Goal: Task Accomplishment & Management: Manage account settings

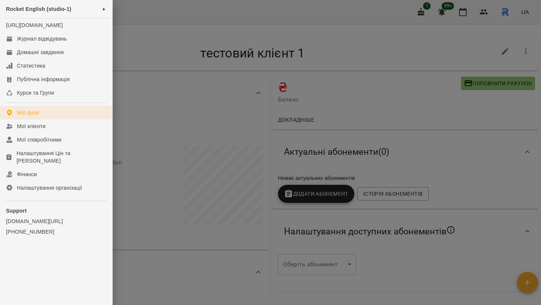
click at [33, 116] on div "Мої філії" at bounding box center [28, 113] width 22 height 8
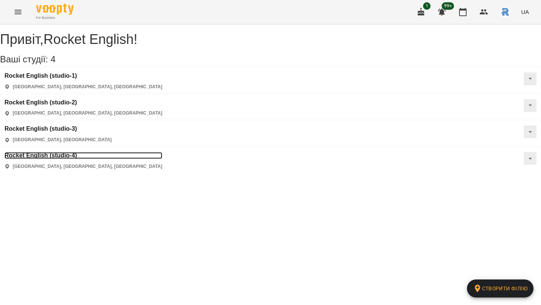
click at [57, 152] on h3 "Rocket English (studio-4)" at bounding box center [84, 155] width 158 height 7
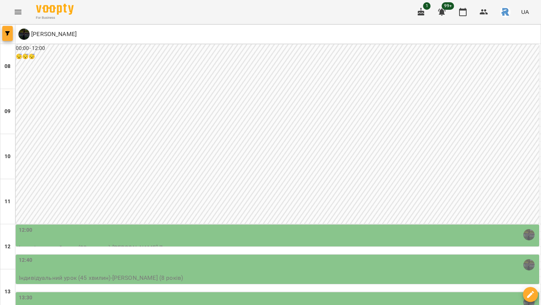
click at [6, 36] on button "button" at bounding box center [7, 33] width 11 height 15
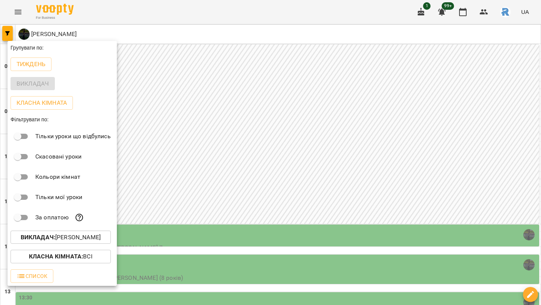
click at [97, 244] on button "Викладач : [PERSON_NAME]" at bounding box center [61, 238] width 100 height 14
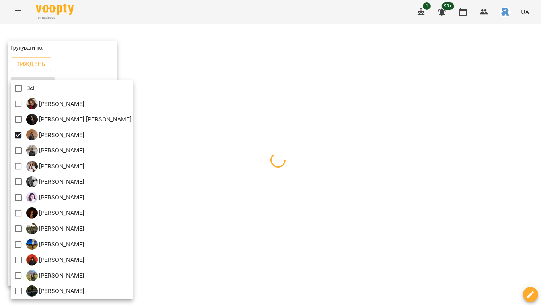
click at [242, 119] on div at bounding box center [270, 152] width 541 height 305
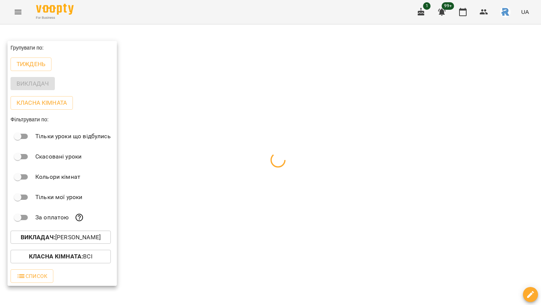
click at [242, 119] on div at bounding box center [270, 152] width 541 height 305
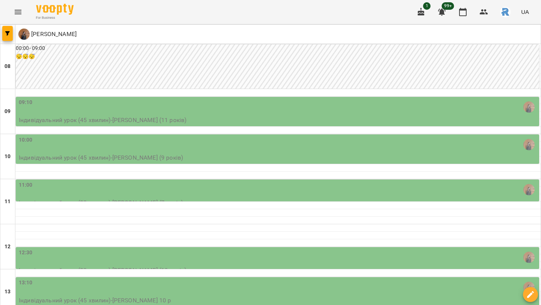
scroll to position [97, 0]
click at [157, 181] on div "11:00" at bounding box center [278, 189] width 519 height 17
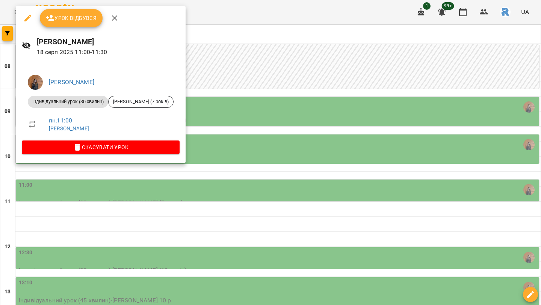
click at [227, 117] on div at bounding box center [270, 152] width 541 height 305
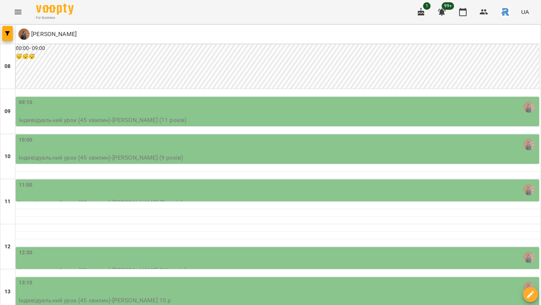
click at [213, 249] on div "12:30" at bounding box center [278, 257] width 519 height 17
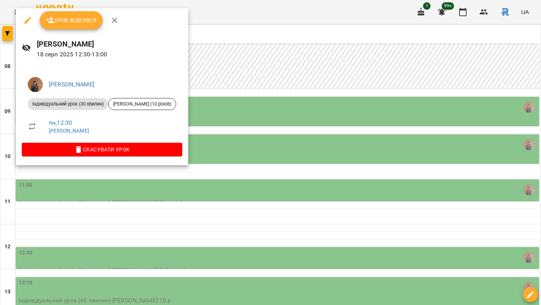
click at [237, 157] on div at bounding box center [270, 152] width 541 height 305
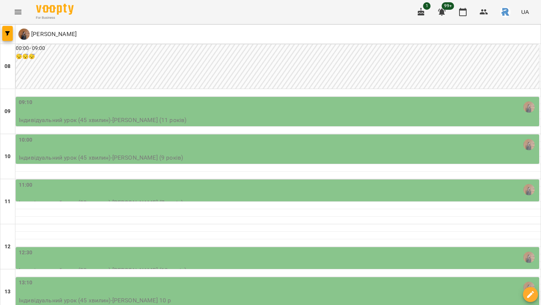
type input "**********"
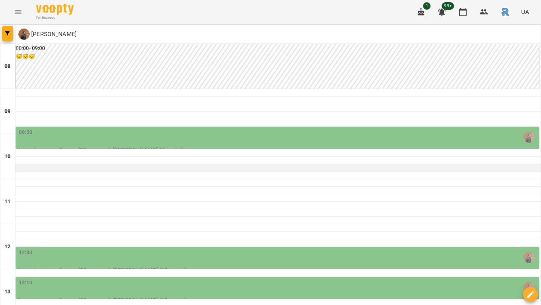
scroll to position [42, 0]
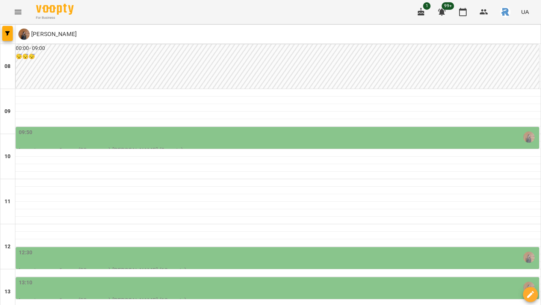
click at [274, 128] on div "09:50" at bounding box center [278, 136] width 519 height 17
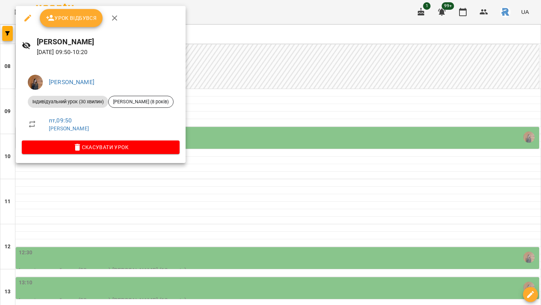
click at [293, 168] on div at bounding box center [270, 152] width 541 height 305
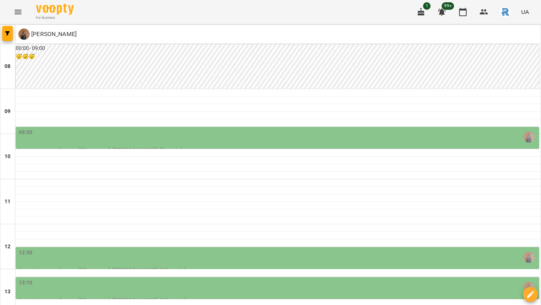
scroll to position [167, 0]
click at [270, 249] on div "12:30" at bounding box center [278, 257] width 519 height 17
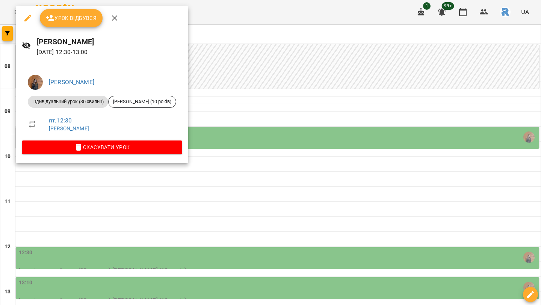
click at [328, 109] on div at bounding box center [270, 152] width 541 height 305
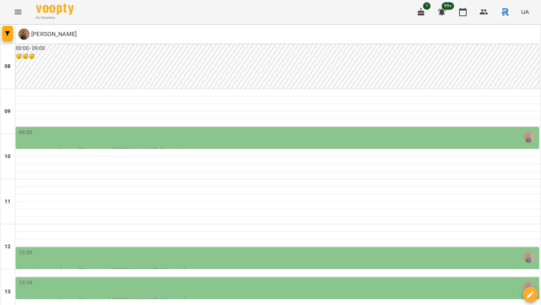
click at [328, 279] on div "13:10" at bounding box center [278, 287] width 519 height 17
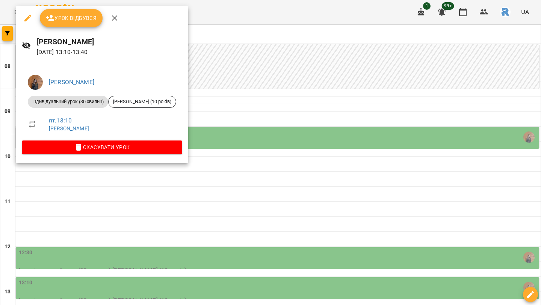
click at [336, 160] on div at bounding box center [270, 152] width 541 height 305
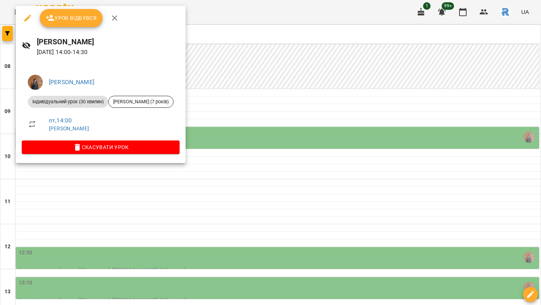
click at [353, 192] on div at bounding box center [270, 152] width 541 height 305
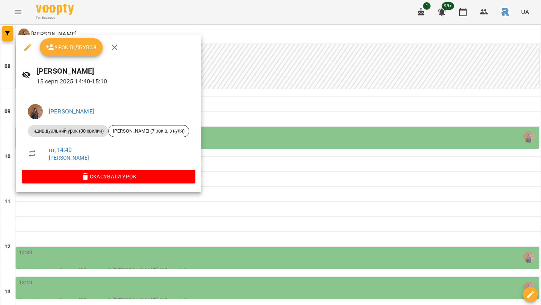
click at [351, 198] on div at bounding box center [270, 152] width 541 height 305
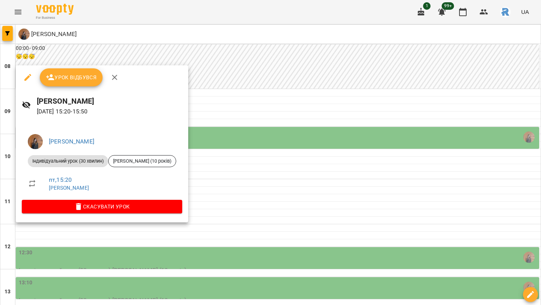
click at [344, 217] on div at bounding box center [270, 152] width 541 height 305
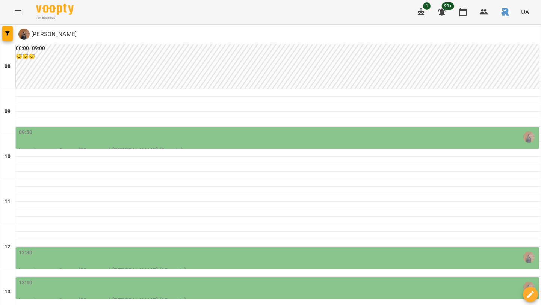
type input "**********"
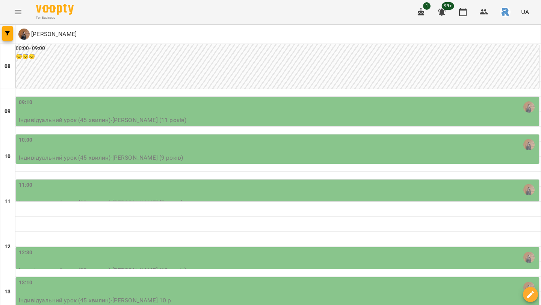
scroll to position [143, 0]
click at [212, 249] on div "12:30" at bounding box center [278, 257] width 519 height 17
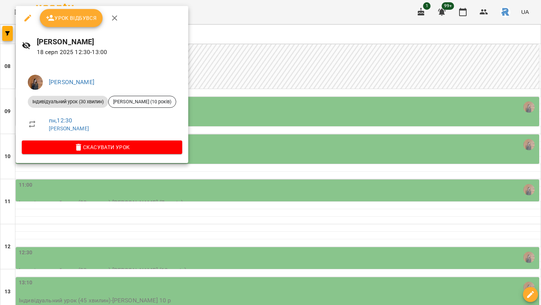
click at [243, 128] on div at bounding box center [270, 152] width 541 height 305
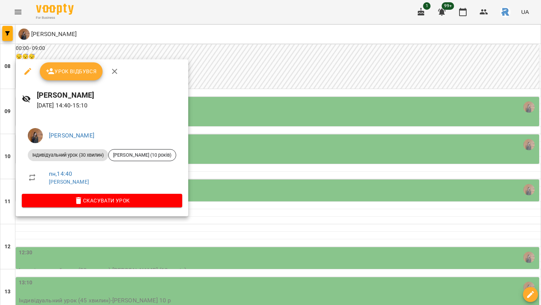
click at [255, 186] on div at bounding box center [270, 152] width 541 height 305
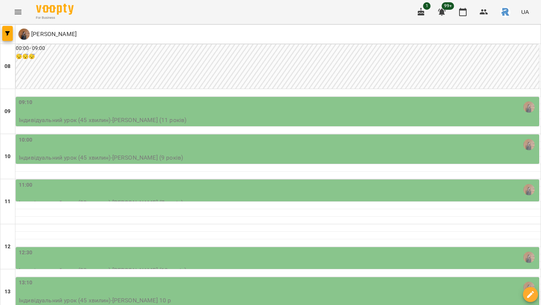
scroll to position [241, 0]
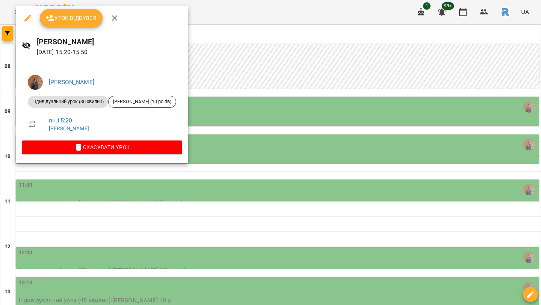
click at [224, 187] on div at bounding box center [270, 152] width 541 height 305
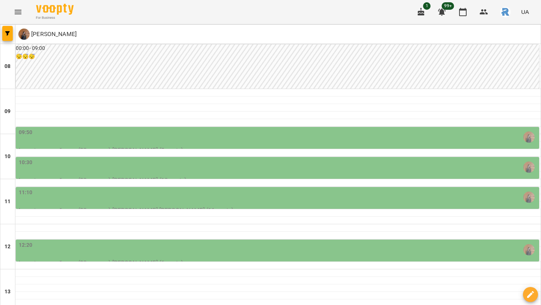
click at [212, 144] on div "09:50" at bounding box center [278, 136] width 519 height 17
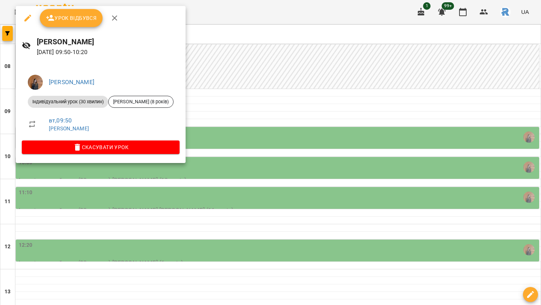
click at [255, 148] on div at bounding box center [270, 152] width 541 height 305
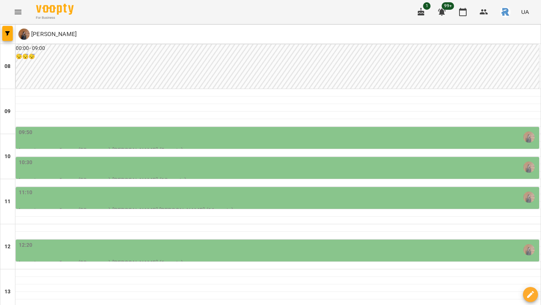
click at [247, 165] on div "10:30" at bounding box center [278, 167] width 519 height 17
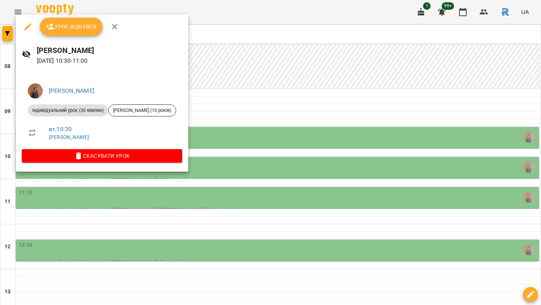
click at [276, 188] on div at bounding box center [270, 152] width 541 height 305
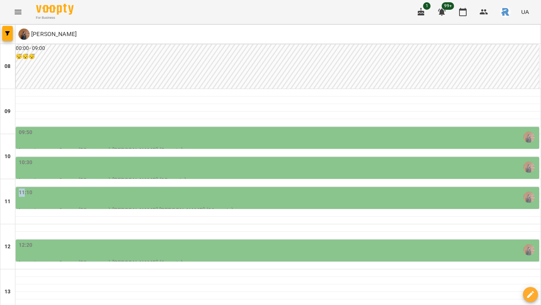
click at [276, 189] on div "11:10" at bounding box center [278, 197] width 519 height 17
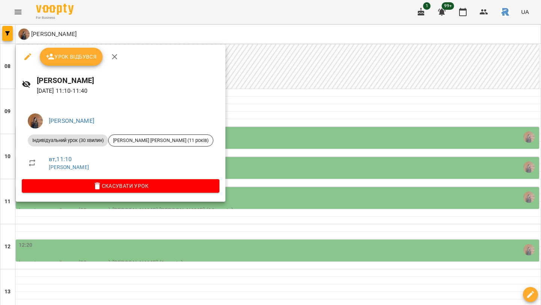
click at [277, 177] on div at bounding box center [270, 152] width 541 height 305
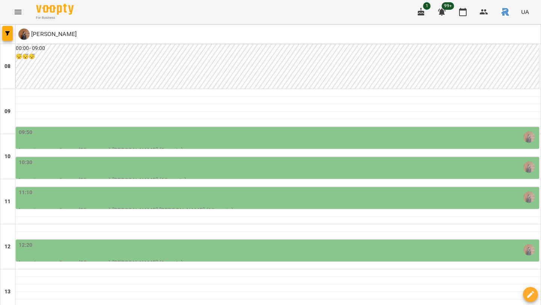
scroll to position [125, 0]
click at [264, 241] on div "12:20" at bounding box center [278, 249] width 519 height 17
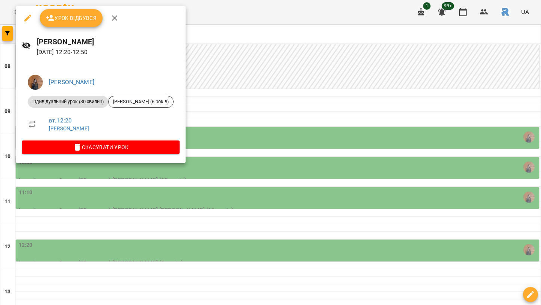
click at [299, 132] on div at bounding box center [270, 152] width 541 height 305
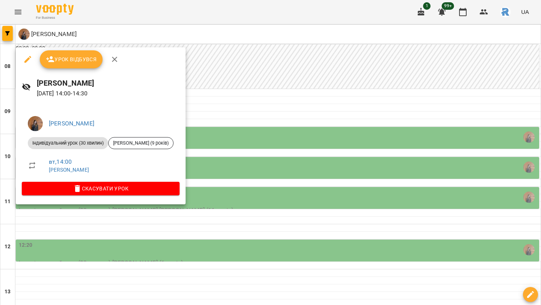
click at [252, 206] on div at bounding box center [270, 152] width 541 height 305
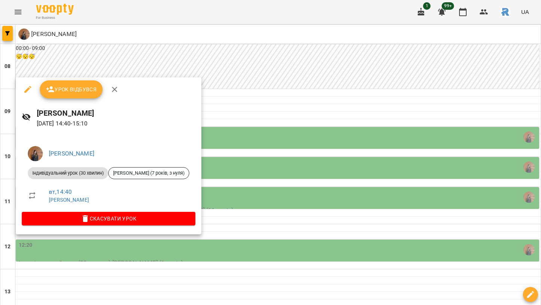
click at [249, 232] on div at bounding box center [270, 152] width 541 height 305
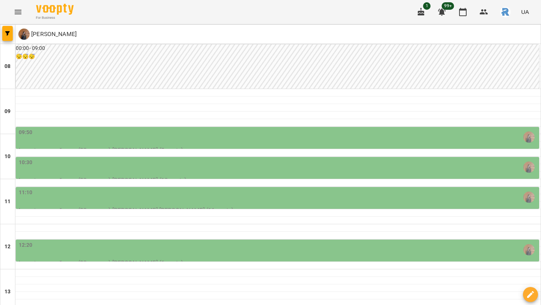
scroll to position [166, 0]
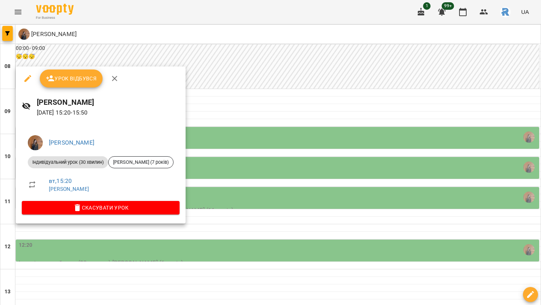
click at [257, 219] on div at bounding box center [270, 152] width 541 height 305
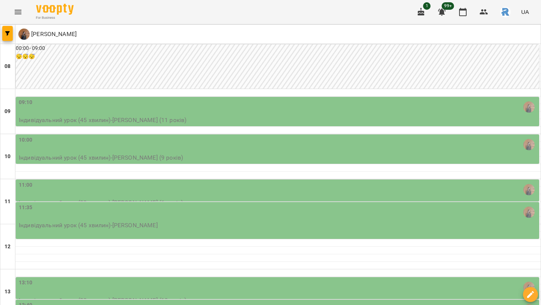
scroll to position [50, 0]
click at [233, 181] on div "11:00" at bounding box center [278, 189] width 519 height 17
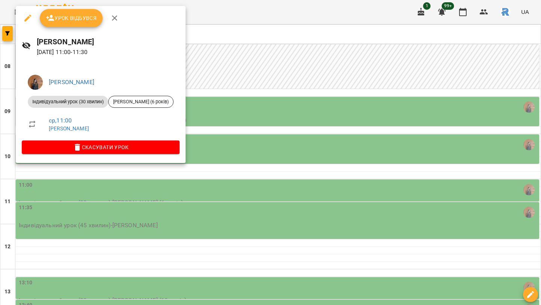
click at [269, 147] on div at bounding box center [270, 152] width 541 height 305
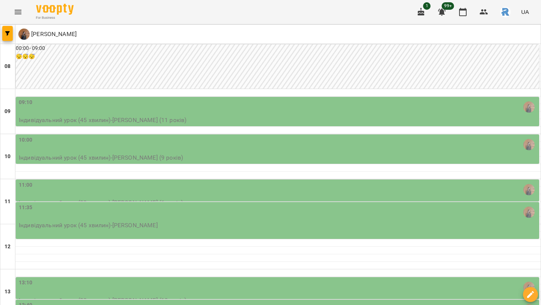
click at [246, 181] on div "11:00" at bounding box center [278, 189] width 519 height 17
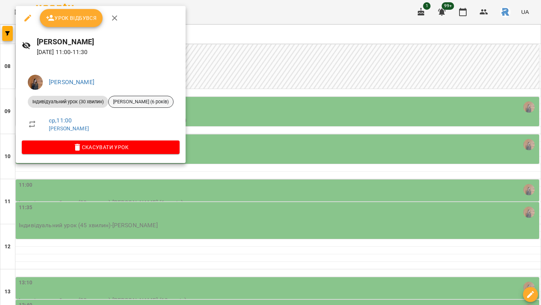
click at [147, 100] on span "[PERSON_NAME] (6 років)" at bounding box center [141, 101] width 65 height 7
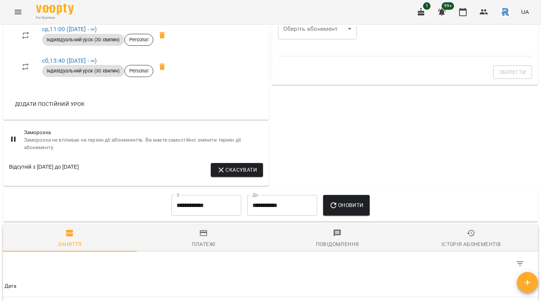
scroll to position [305, 0]
click at [463, 18] on button "button" at bounding box center [463, 12] width 18 height 18
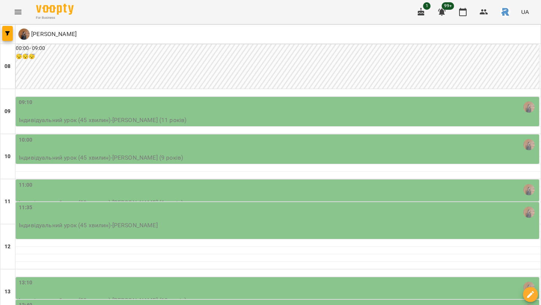
type input "**********"
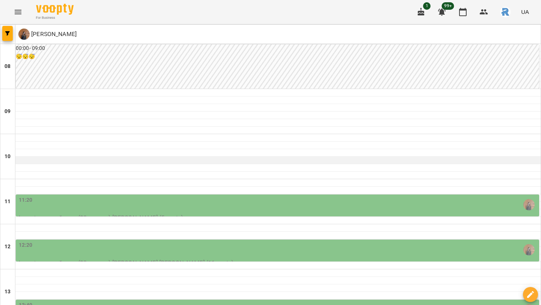
scroll to position [160, 0]
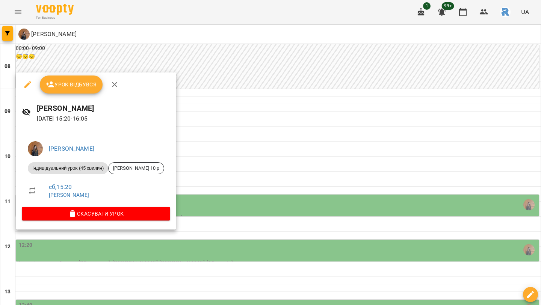
click at [349, 172] on div at bounding box center [270, 152] width 541 height 305
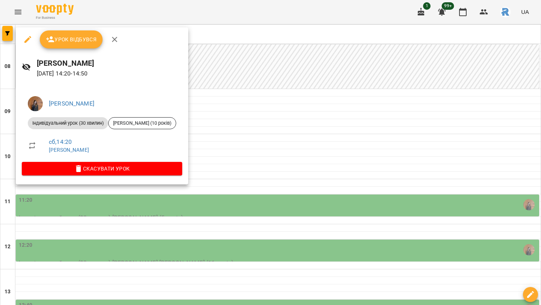
click at [341, 175] on div at bounding box center [270, 152] width 541 height 305
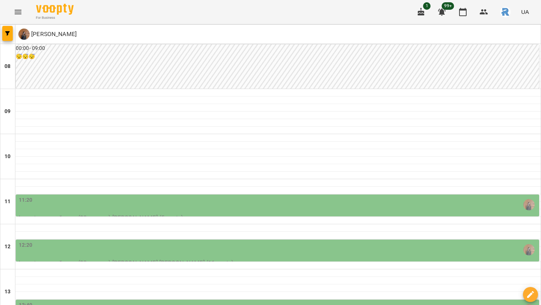
click at [332, 301] on div "13:40" at bounding box center [278, 309] width 519 height 17
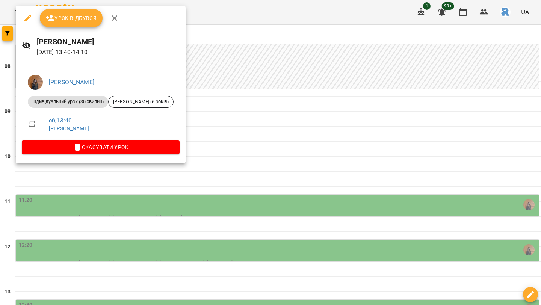
click at [331, 142] on div at bounding box center [270, 152] width 541 height 305
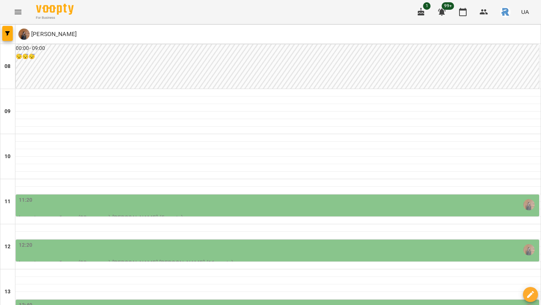
click at [331, 301] on div "13:40" at bounding box center [278, 309] width 519 height 17
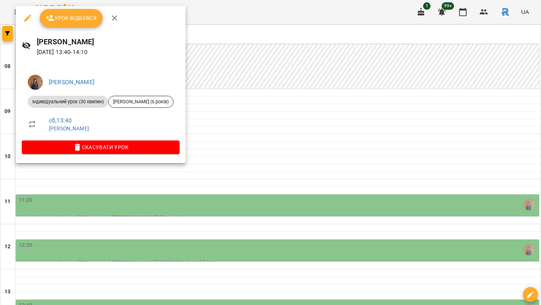
click at [352, 123] on div at bounding box center [270, 152] width 541 height 305
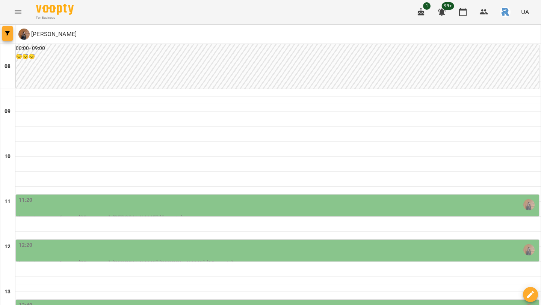
click at [9, 30] on button "button" at bounding box center [7, 33] width 11 height 15
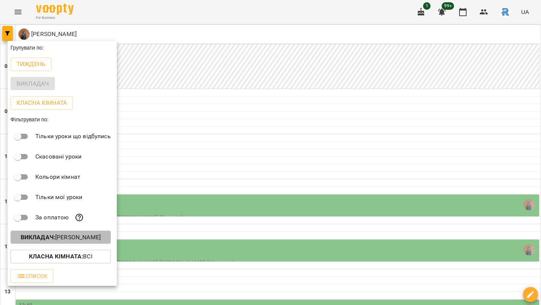
click at [77, 235] on p "Викладач : [PERSON_NAME]" at bounding box center [61, 237] width 80 height 9
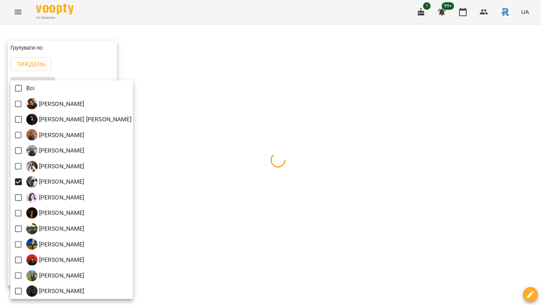
click at [178, 164] on div at bounding box center [270, 152] width 541 height 305
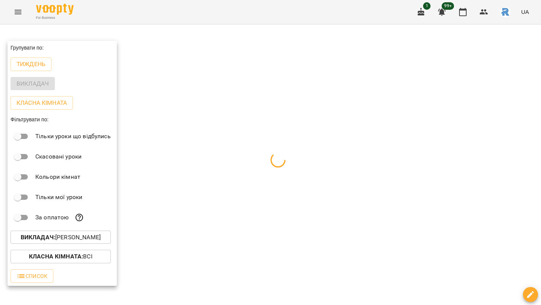
click at [178, 164] on div at bounding box center [270, 152] width 541 height 305
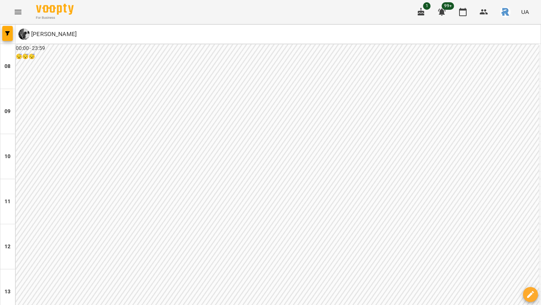
scroll to position [0, 0]
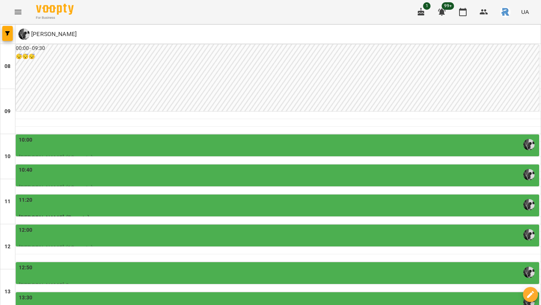
click at [239, 145] on div "10:00" at bounding box center [278, 144] width 519 height 17
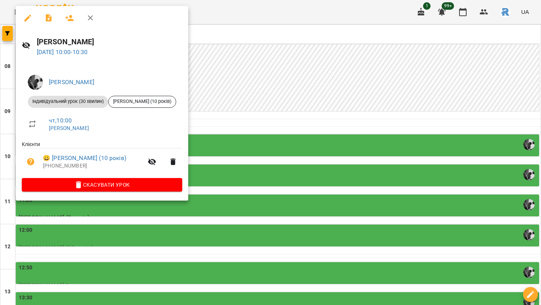
click at [247, 173] on div at bounding box center [270, 152] width 541 height 305
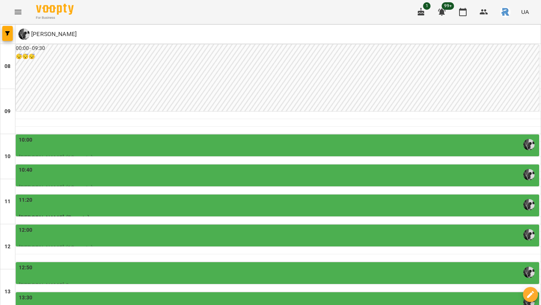
click at [247, 173] on div "10:40" at bounding box center [278, 174] width 519 height 17
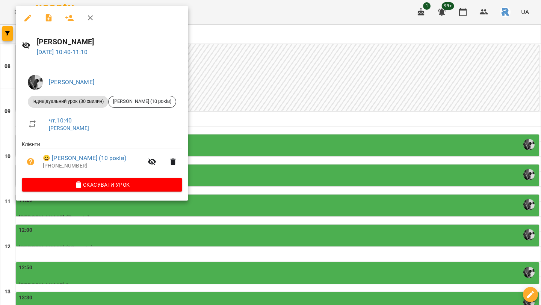
click at [211, 192] on div at bounding box center [270, 152] width 541 height 305
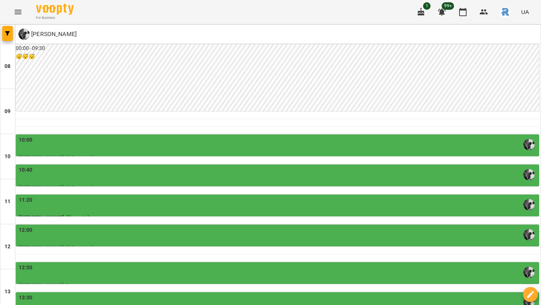
click at [211, 210] on div "11:20" at bounding box center [278, 204] width 519 height 17
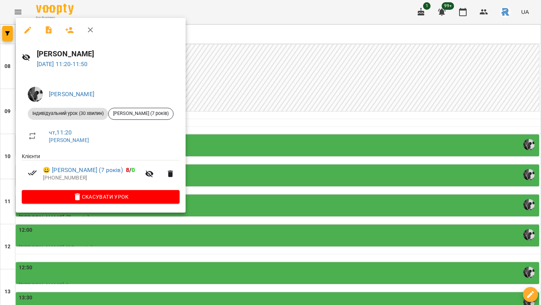
click at [170, 195] on span "Скасувати Урок" at bounding box center [101, 196] width 146 height 9
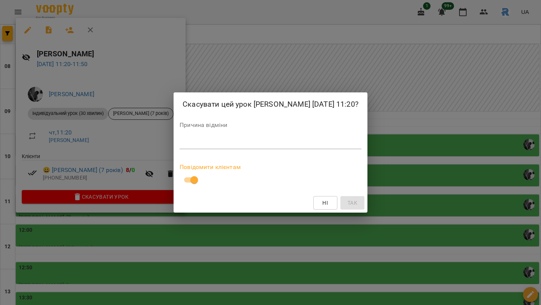
click at [180, 147] on textarea at bounding box center [271, 142] width 182 height 7
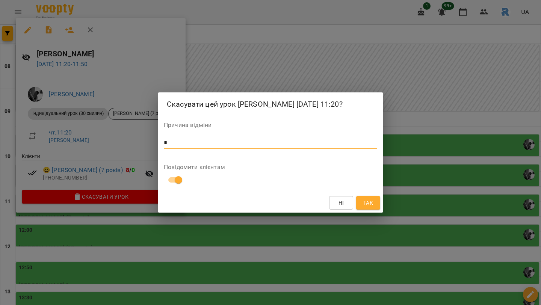
type textarea "*"
click at [360, 209] on button "Так" at bounding box center [368, 203] width 24 height 14
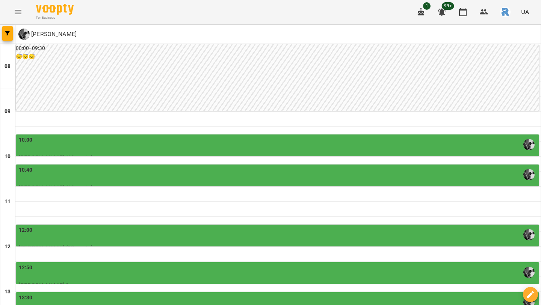
click at [11, 10] on button "Menu" at bounding box center [18, 12] width 18 height 18
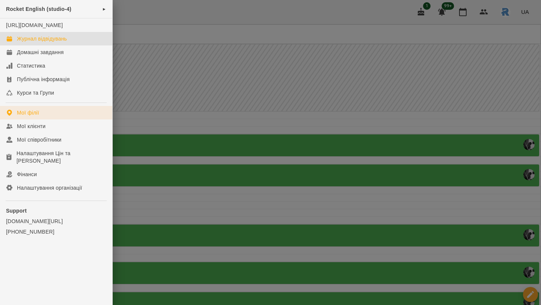
click at [33, 116] on div "Мої філії" at bounding box center [28, 113] width 22 height 8
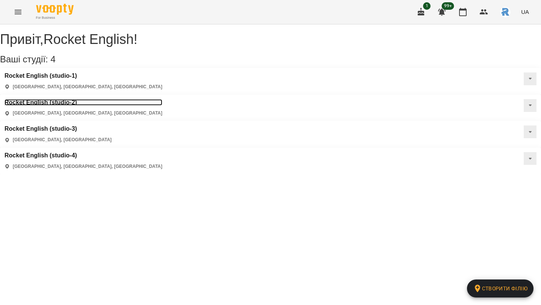
click at [162, 99] on h3 "Rocket English (studio-2)" at bounding box center [84, 102] width 158 height 7
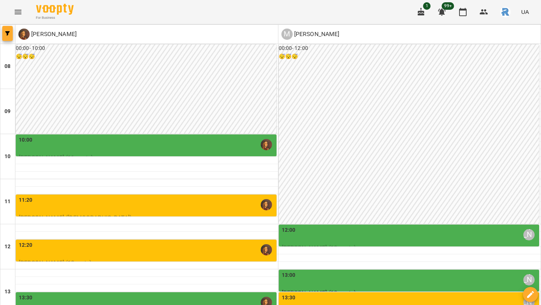
click at [5, 33] on icon "button" at bounding box center [7, 33] width 5 height 5
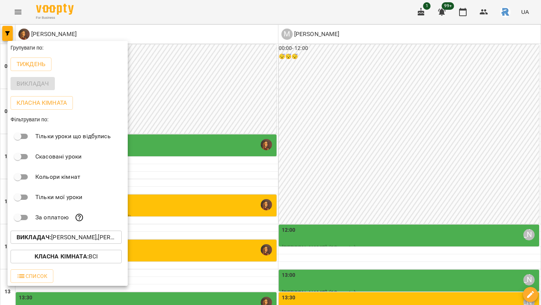
click at [76, 236] on p "Викладач : [PERSON_NAME],[PERSON_NAME]" at bounding box center [66, 237] width 99 height 9
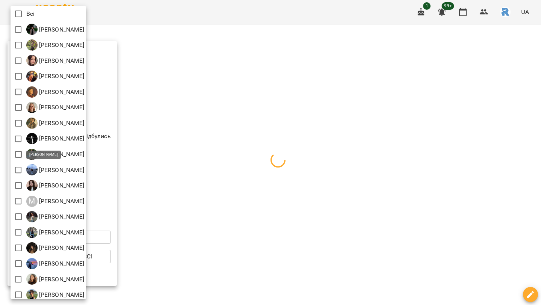
scroll to position [52, 0]
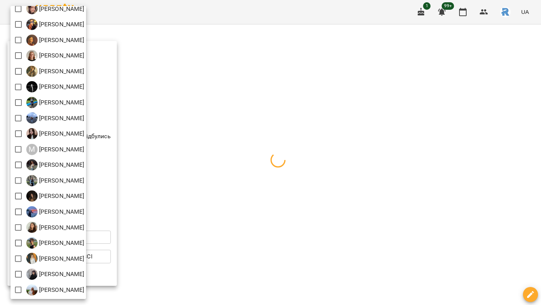
click at [154, 152] on div at bounding box center [270, 152] width 541 height 305
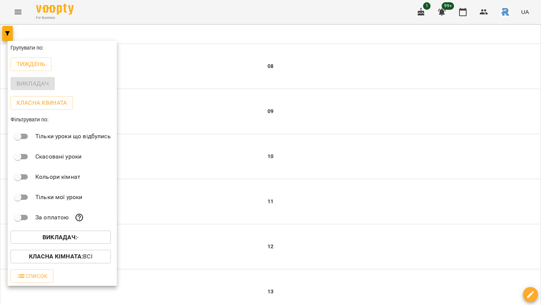
click at [154, 152] on div at bounding box center [270, 152] width 541 height 305
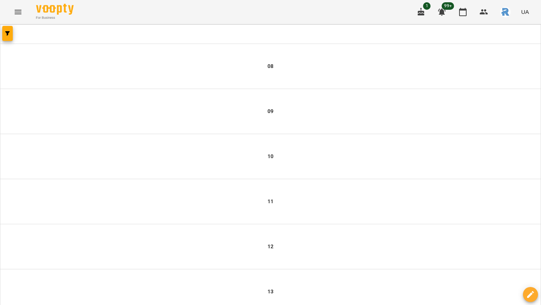
click at [6, 8] on div "For Business 1 99+ UA" at bounding box center [270, 12] width 541 height 24
click at [17, 10] on icon "Menu" at bounding box center [18, 12] width 7 height 5
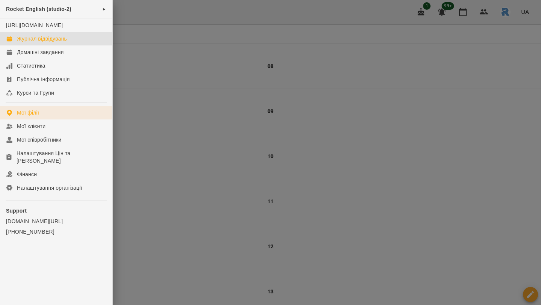
click at [25, 116] on div "Мої філії" at bounding box center [28, 113] width 22 height 8
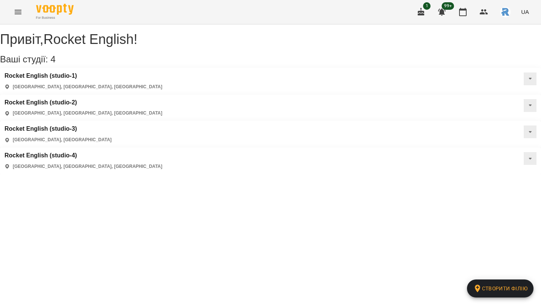
click at [47, 90] on div "Rocket English (studio-1) [GEOGRAPHIC_DATA], [GEOGRAPHIC_DATA], [GEOGRAPHIC_DAT…" at bounding box center [84, 82] width 158 height 18
click at [47, 79] on h3 "Rocket English (studio-1)" at bounding box center [84, 76] width 158 height 7
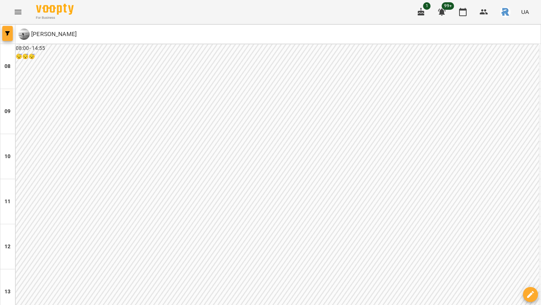
click at [6, 35] on icon "button" at bounding box center [7, 33] width 5 height 5
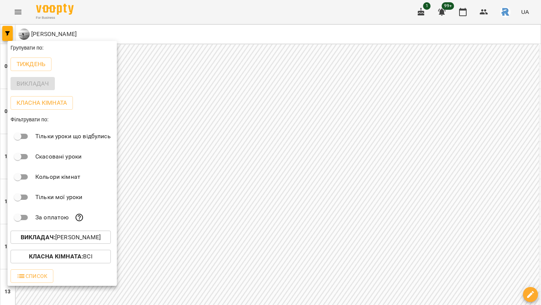
click at [56, 244] on button "Викладач : [PERSON_NAME]" at bounding box center [61, 238] width 100 height 14
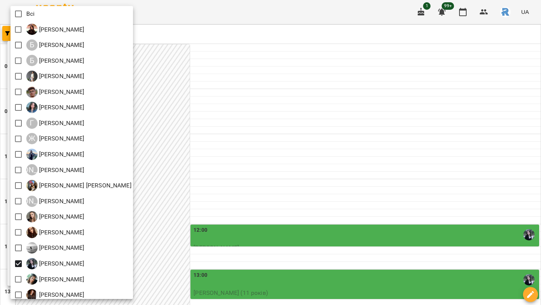
click at [159, 196] on div at bounding box center [270, 152] width 541 height 305
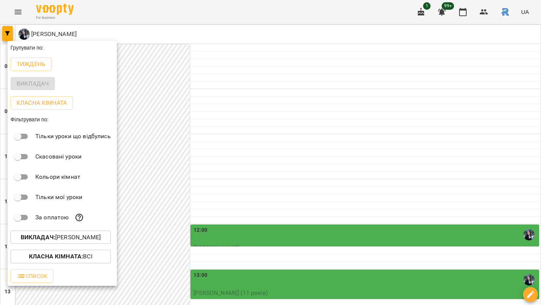
click at [272, 178] on div at bounding box center [270, 152] width 541 height 305
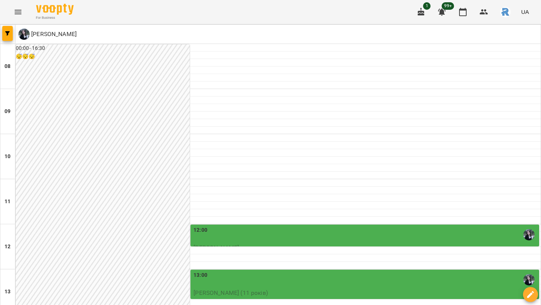
scroll to position [126, 0]
click at [249, 271] on div "13:00" at bounding box center [365, 279] width 344 height 17
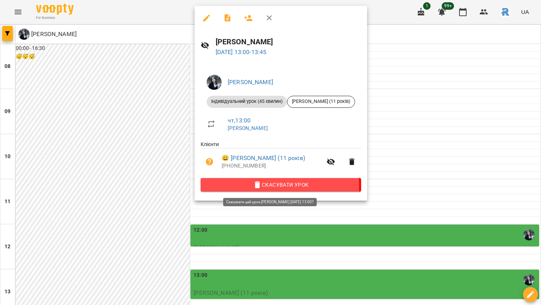
click at [253, 188] on icon "button" at bounding box center [257, 184] width 9 height 9
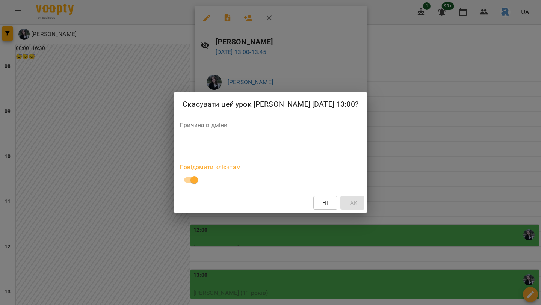
click at [180, 149] on div "*" at bounding box center [271, 143] width 182 height 12
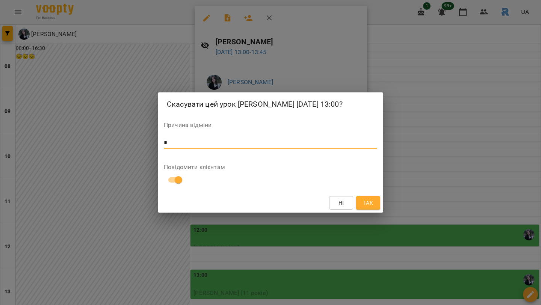
type textarea "*"
click at [369, 205] on span "Так" at bounding box center [368, 202] width 10 height 9
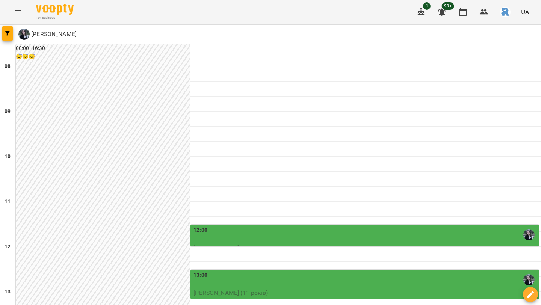
click at [11, 5] on div "For Business 1 99+ UA" at bounding box center [270, 12] width 541 height 24
click at [13, 17] on button "Menu" at bounding box center [18, 12] width 18 height 18
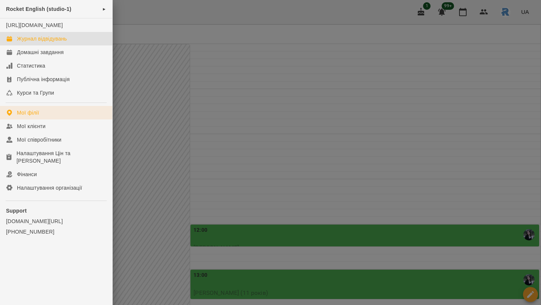
click at [13, 119] on link "Мої філії" at bounding box center [56, 113] width 112 height 14
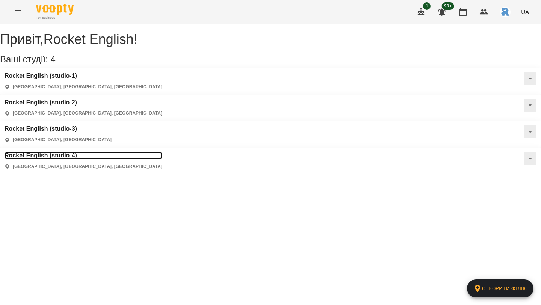
click at [68, 152] on h3 "Rocket English (studio-4)" at bounding box center [84, 155] width 158 height 7
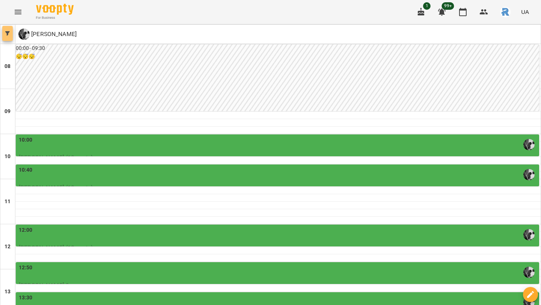
click at [10, 30] on button "button" at bounding box center [7, 33] width 11 height 15
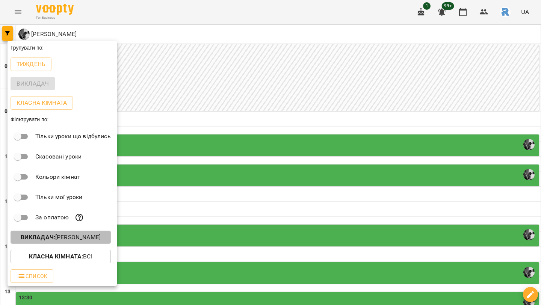
click at [85, 233] on button "Викладач : [PERSON_NAME]" at bounding box center [61, 238] width 100 height 14
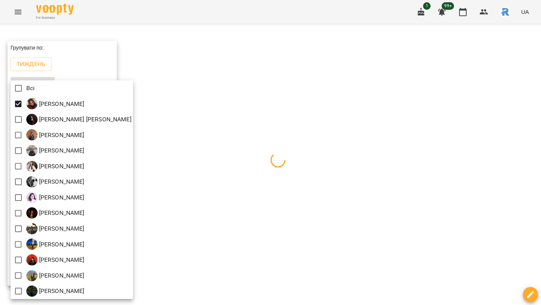
click at [333, 169] on div at bounding box center [270, 152] width 541 height 305
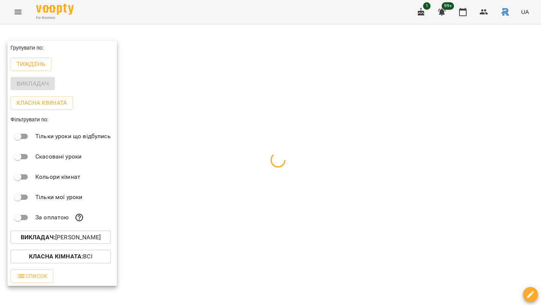
click at [333, 169] on div at bounding box center [270, 152] width 541 height 305
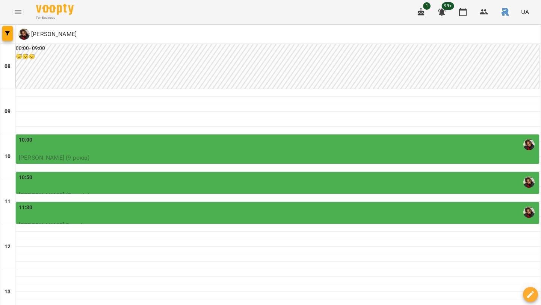
scroll to position [57, 0]
click at [281, 174] on div "10:50" at bounding box center [278, 182] width 519 height 17
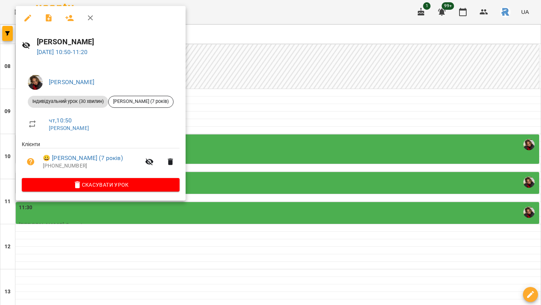
click at [281, 125] on div at bounding box center [270, 152] width 541 height 305
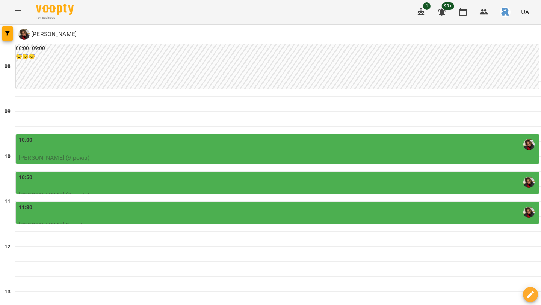
click at [276, 204] on div "11:30" at bounding box center [278, 212] width 519 height 17
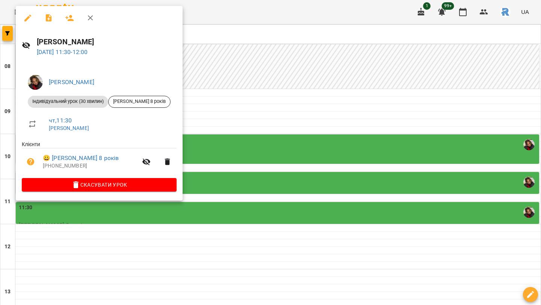
click at [291, 183] on div at bounding box center [270, 152] width 541 height 305
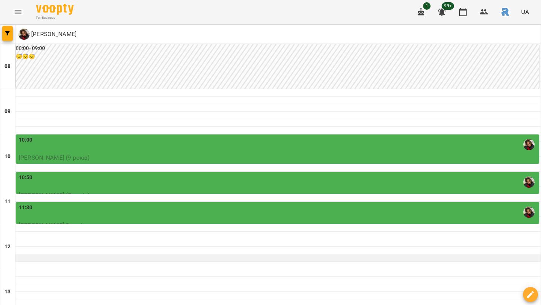
scroll to position [51, 0]
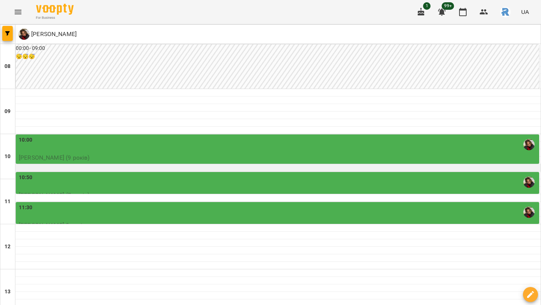
click at [256, 164] on div at bounding box center [277, 168] width 525 height 8
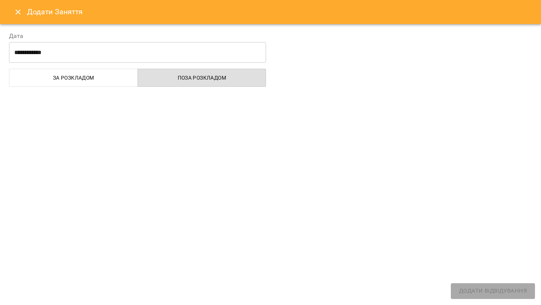
select select
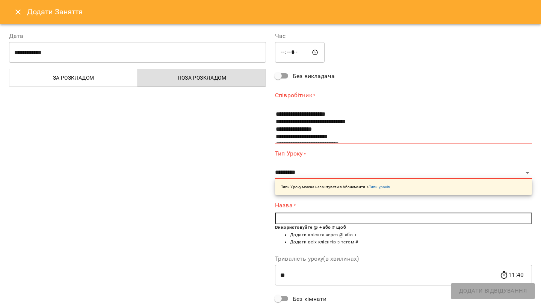
click at [23, 12] on button "Close" at bounding box center [18, 12] width 18 height 18
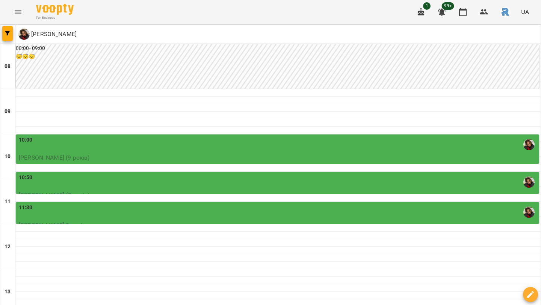
click at [77, 174] on div "10:50" at bounding box center [278, 182] width 519 height 17
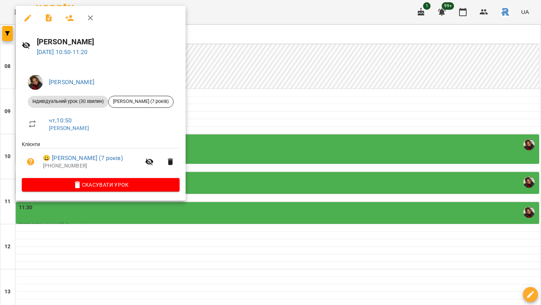
click at [100, 186] on span "Скасувати Урок" at bounding box center [101, 184] width 146 height 9
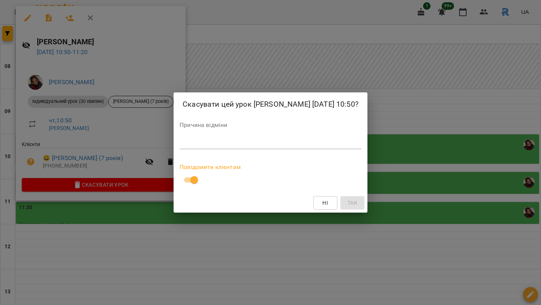
click at [180, 147] on textarea at bounding box center [271, 142] width 182 height 7
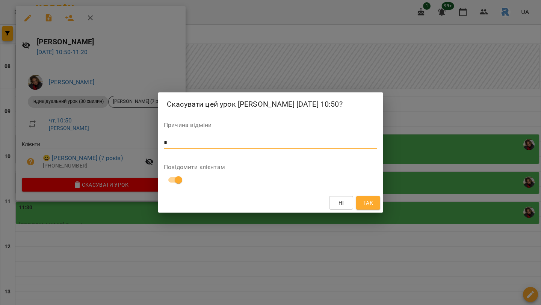
type textarea "*"
click at [373, 210] on button "Так" at bounding box center [368, 203] width 24 height 14
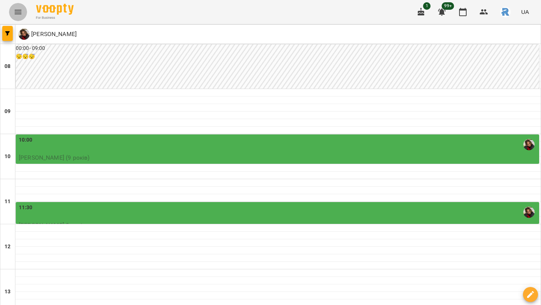
click at [19, 8] on icon "Menu" at bounding box center [18, 12] width 9 height 9
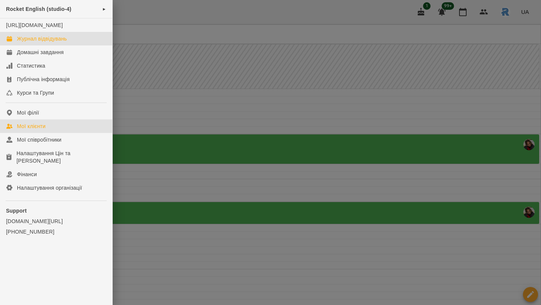
click at [34, 130] on div "Мої клієнти" at bounding box center [31, 126] width 29 height 8
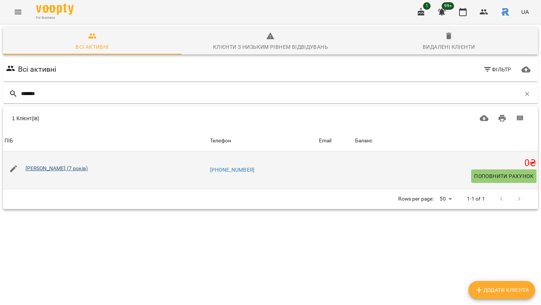
type input "*******"
click at [45, 167] on link "[PERSON_NAME] (7 років)" at bounding box center [57, 168] width 62 height 6
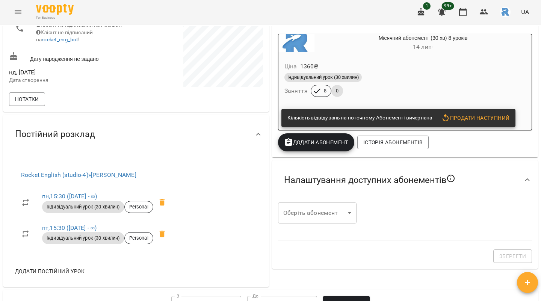
scroll to position [121, 0]
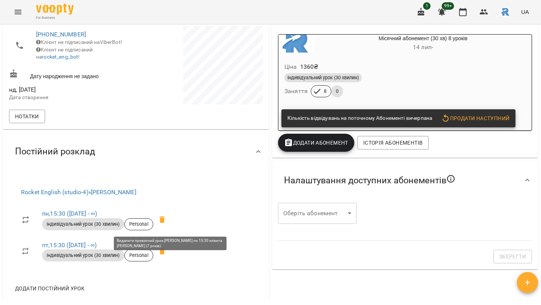
click at [165, 223] on icon at bounding box center [162, 219] width 5 height 7
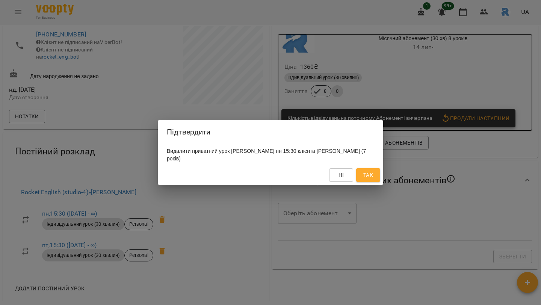
click at [376, 175] on button "Так" at bounding box center [368, 175] width 24 height 14
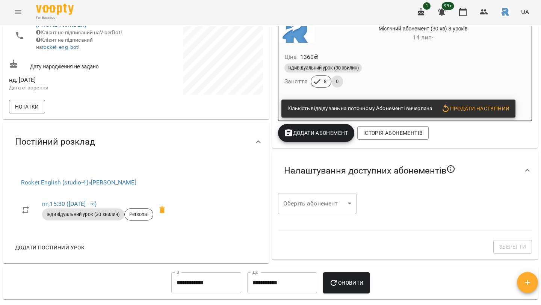
scroll to position [139, 0]
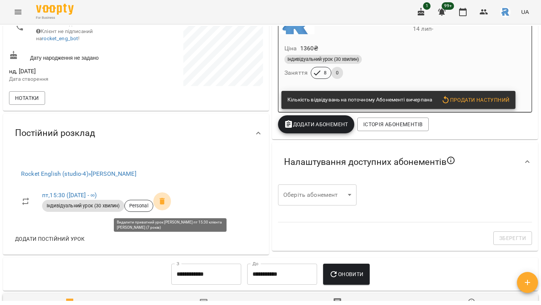
click at [169, 210] on span at bounding box center [162, 201] width 18 height 18
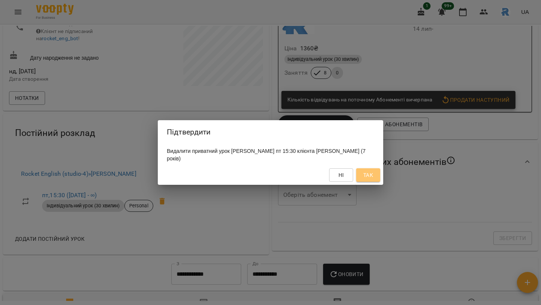
click at [361, 182] on button "Так" at bounding box center [368, 175] width 24 height 14
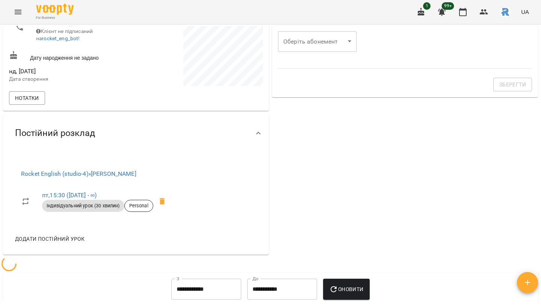
scroll to position [0, 0]
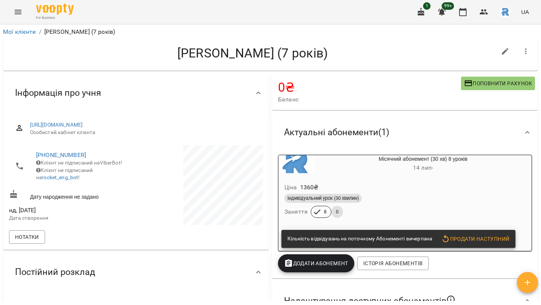
click at [29, 15] on div "For Business 1 99+ UA" at bounding box center [270, 12] width 541 height 24
click at [12, 15] on button "Menu" at bounding box center [18, 12] width 18 height 18
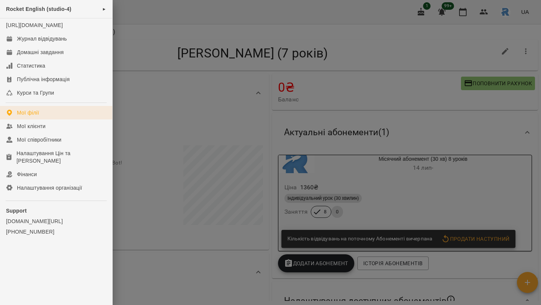
click at [40, 115] on link "Мої філії" at bounding box center [56, 113] width 112 height 14
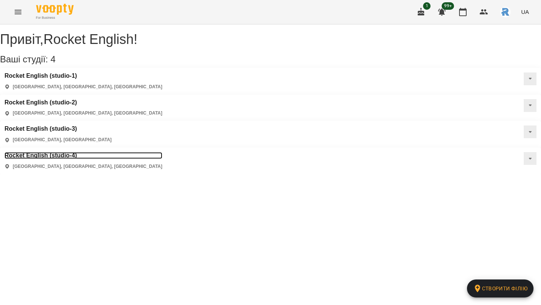
click at [51, 152] on h3 "Rocket English (studio-4)" at bounding box center [84, 155] width 158 height 7
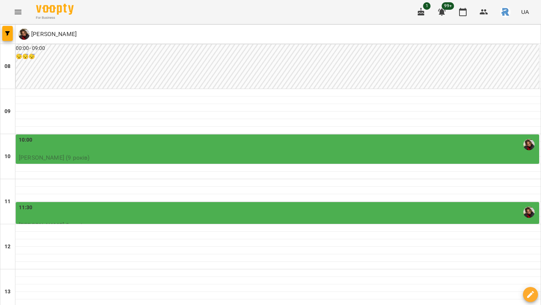
click at [13, 32] on div at bounding box center [7, 34] width 15 height 19
click at [8, 29] on button "button" at bounding box center [7, 33] width 11 height 15
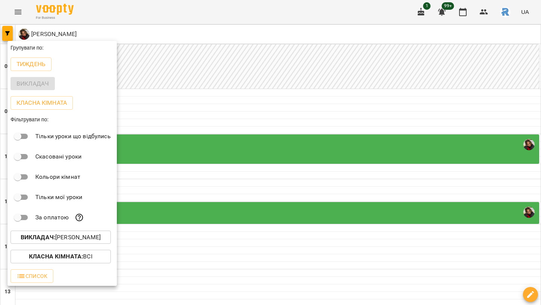
click at [74, 240] on p "Викладач : [PERSON_NAME]" at bounding box center [61, 237] width 80 height 9
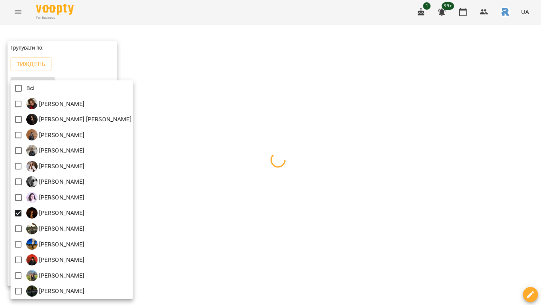
click at [270, 165] on div at bounding box center [270, 152] width 541 height 305
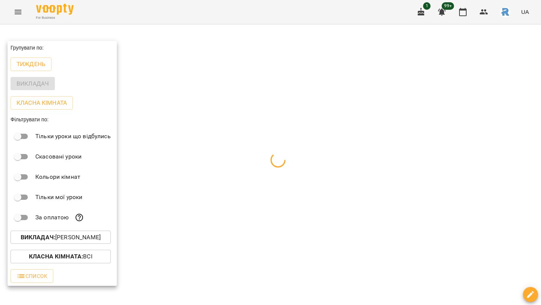
click at [270, 165] on div at bounding box center [270, 152] width 541 height 305
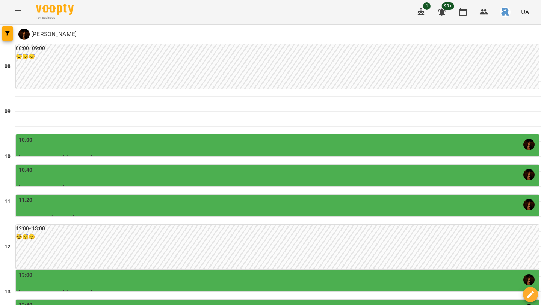
scroll to position [225, 0]
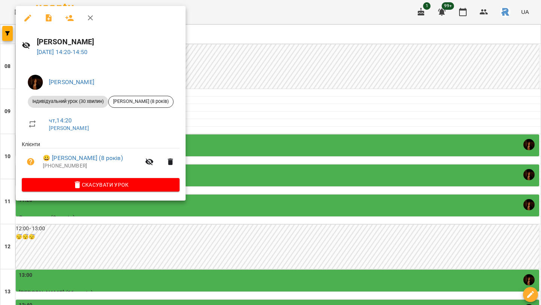
click at [273, 116] on div at bounding box center [270, 152] width 541 height 305
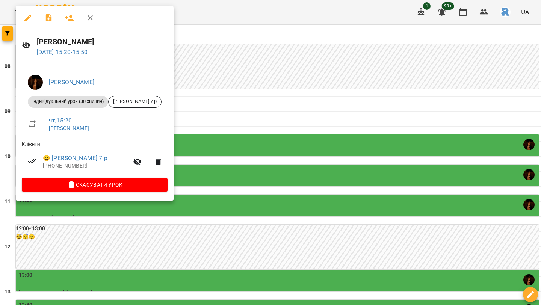
click at [305, 138] on div at bounding box center [270, 152] width 541 height 305
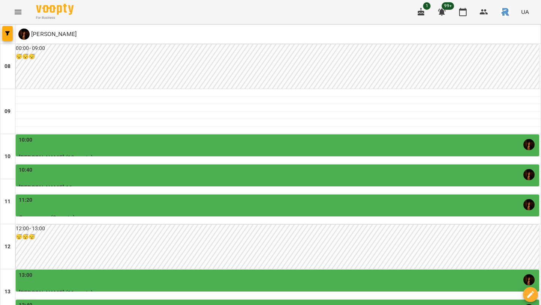
click at [285, 301] on div "13:40" at bounding box center [278, 309] width 519 height 17
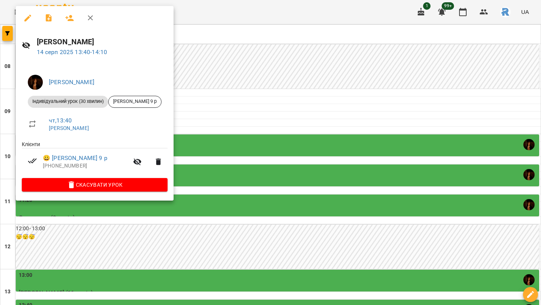
click at [297, 79] on div at bounding box center [270, 152] width 541 height 305
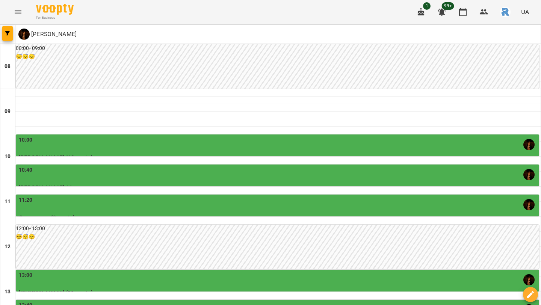
click at [296, 271] on div "13:00" at bounding box center [278, 279] width 519 height 17
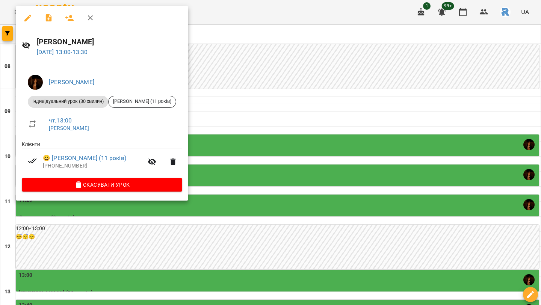
click at [292, 92] on div at bounding box center [270, 152] width 541 height 305
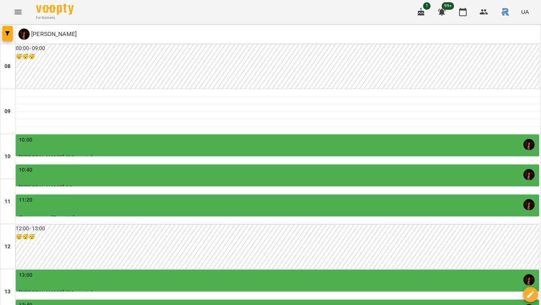
scroll to position [128, 0]
click at [292, 217] on div at bounding box center [277, 221] width 525 height 8
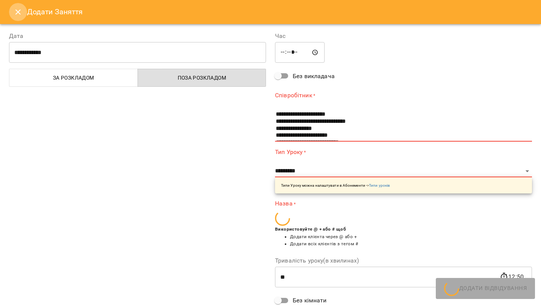
click at [15, 20] on button "Close" at bounding box center [18, 12] width 18 height 18
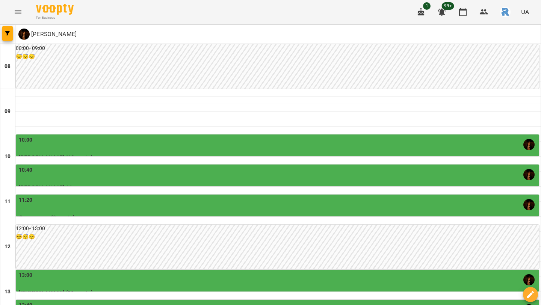
scroll to position [0, 0]
click at [111, 205] on div "11:20" at bounding box center [278, 204] width 519 height 17
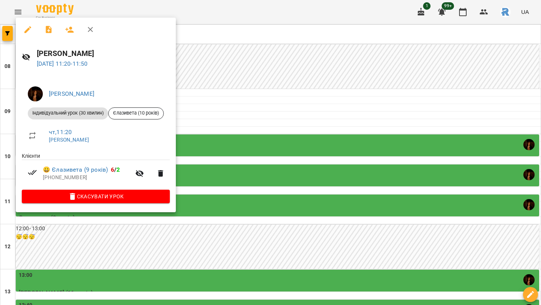
click at [254, 184] on div at bounding box center [270, 152] width 541 height 305
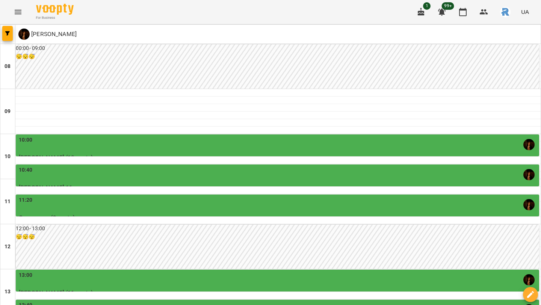
click at [228, 165] on div "10:40 [PERSON_NAME] 11 р Індивідуальний урок (30 хвилин)" at bounding box center [277, 184] width 523 height 38
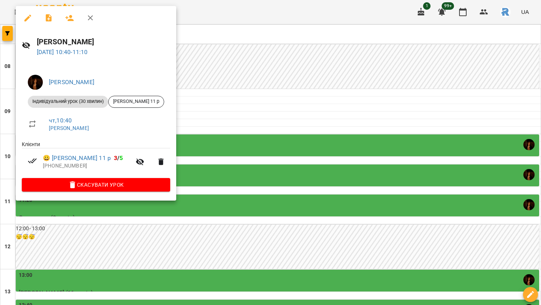
click at [243, 160] on div at bounding box center [270, 152] width 541 height 305
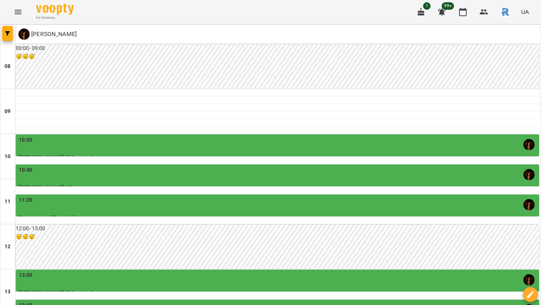
click at [240, 155] on p "[PERSON_NAME] (10 років)" at bounding box center [278, 157] width 519 height 9
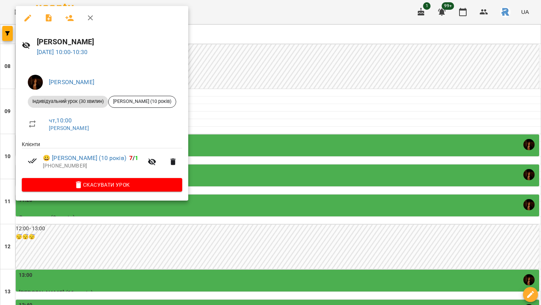
click at [240, 155] on div at bounding box center [270, 152] width 541 height 305
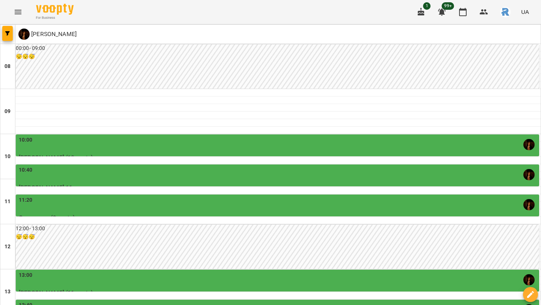
scroll to position [0, 0]
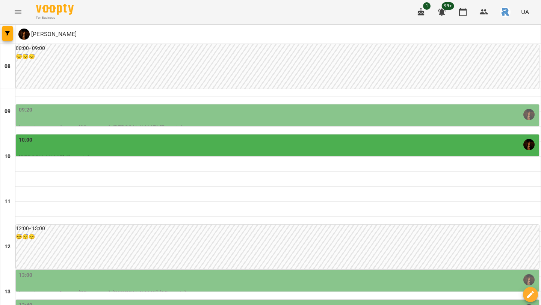
scroll to position [133, 0]
click at [11, 26] on button "button" at bounding box center [7, 33] width 11 height 15
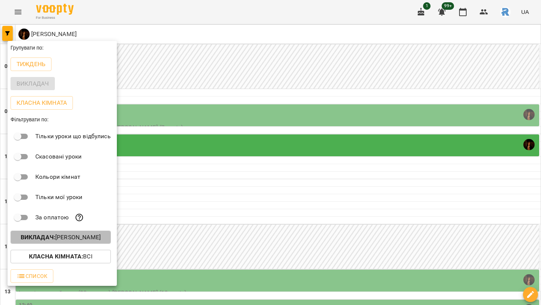
click at [90, 238] on p "Викладач : [PERSON_NAME]" at bounding box center [61, 237] width 80 height 9
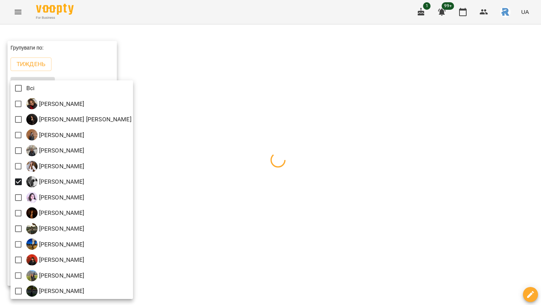
click at [225, 201] on div at bounding box center [270, 152] width 541 height 305
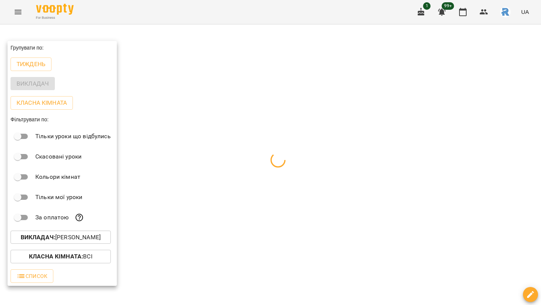
click at [227, 198] on div at bounding box center [270, 152] width 541 height 305
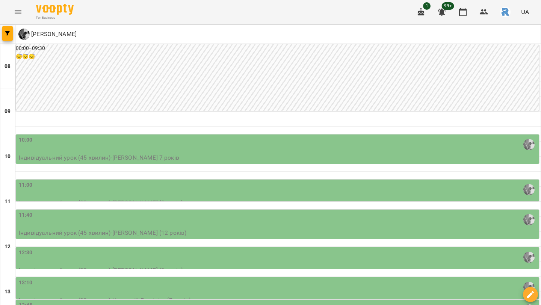
scroll to position [118, 0]
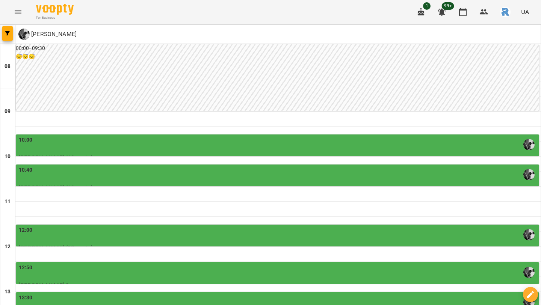
scroll to position [63, 0]
click at [202, 226] on div "12:00" at bounding box center [278, 234] width 519 height 17
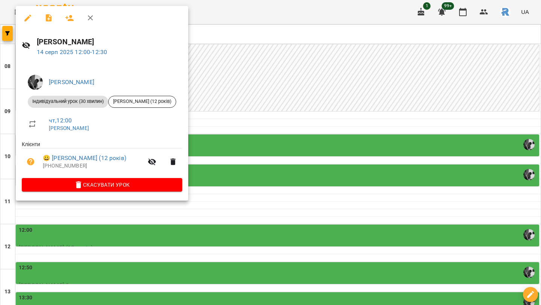
click at [254, 134] on div at bounding box center [270, 152] width 541 height 305
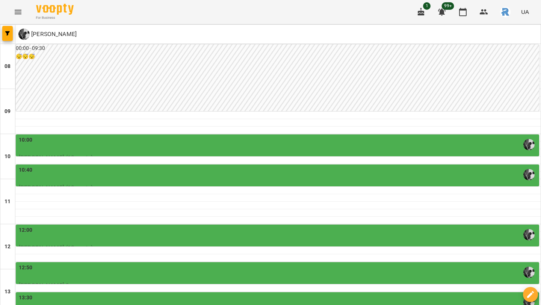
click at [232, 166] on div "10:40" at bounding box center [278, 174] width 519 height 17
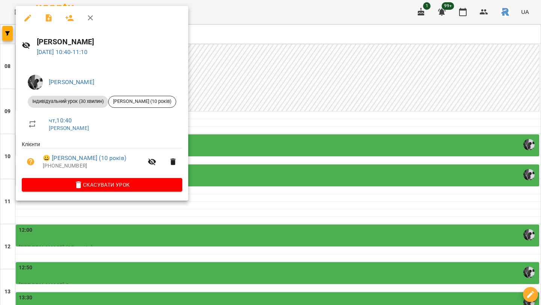
click at [266, 116] on div at bounding box center [270, 152] width 541 height 305
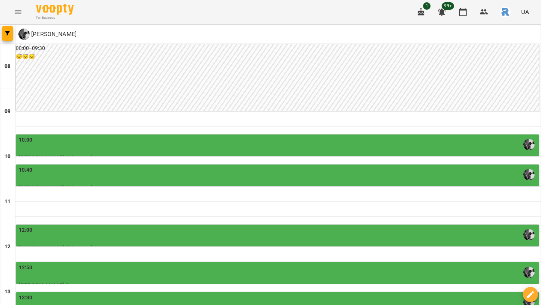
click at [246, 136] on div "10:00" at bounding box center [278, 144] width 519 height 17
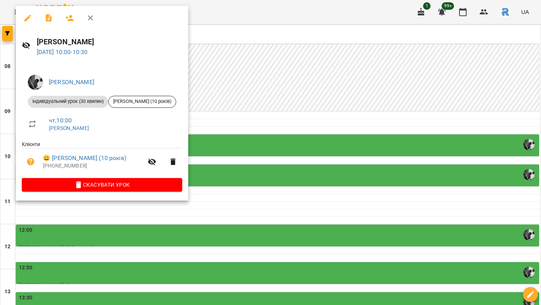
click at [234, 130] on div at bounding box center [270, 152] width 541 height 305
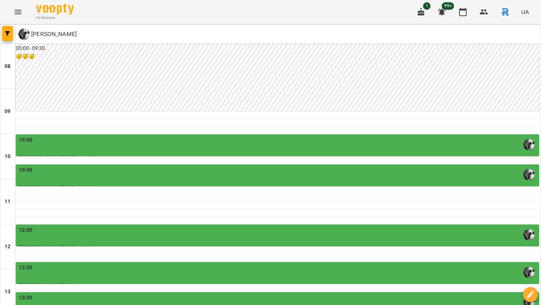
click at [224, 226] on div "12:00" at bounding box center [278, 234] width 519 height 17
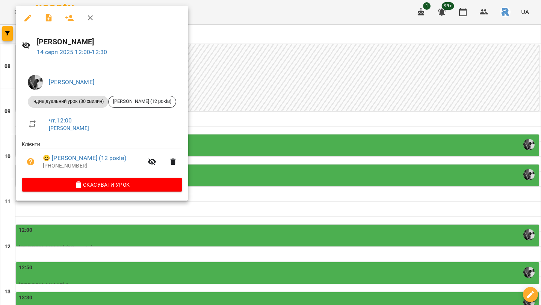
click at [224, 170] on div at bounding box center [270, 152] width 541 height 305
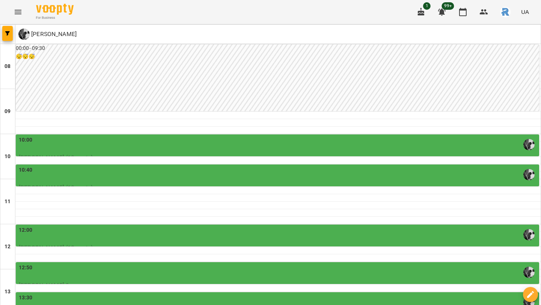
scroll to position [195, 0]
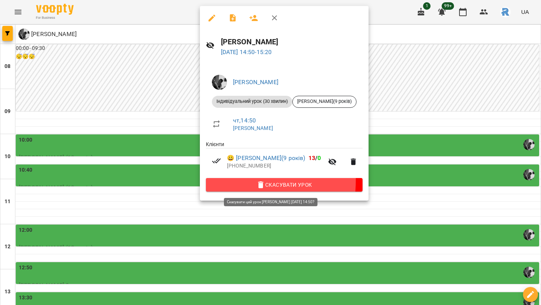
click at [229, 182] on span "Скасувати Урок" at bounding box center [284, 184] width 145 height 9
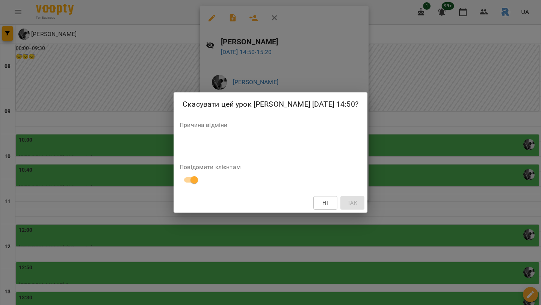
click at [180, 149] on div "*" at bounding box center [271, 143] width 182 height 12
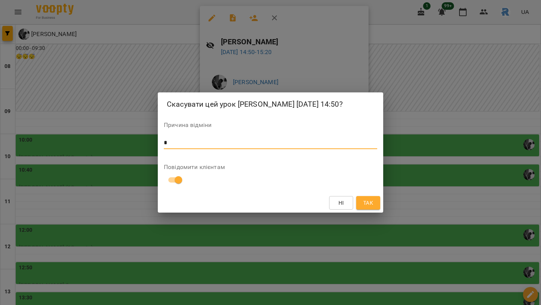
type textarea "*"
click at [372, 207] on span "Так" at bounding box center [368, 202] width 10 height 9
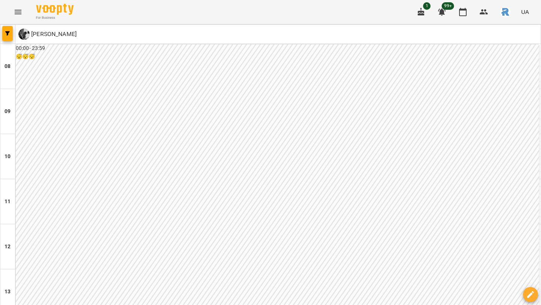
scroll to position [0, 0]
click at [7, 27] on button "button" at bounding box center [7, 33] width 11 height 15
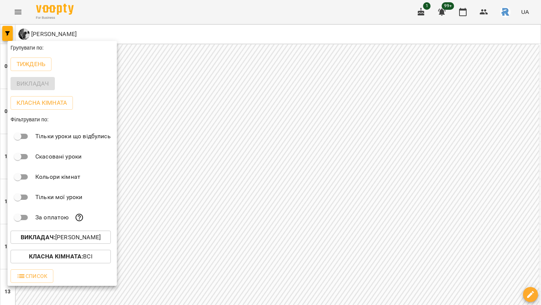
click at [62, 234] on p "Викладач : [PERSON_NAME]" at bounding box center [61, 237] width 80 height 9
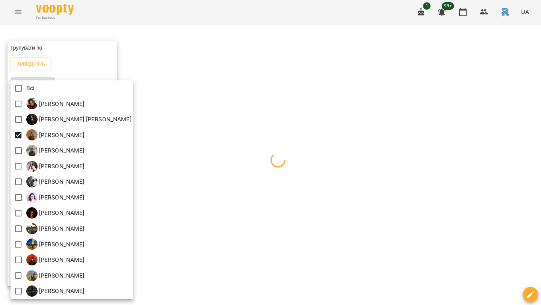
click at [286, 137] on div at bounding box center [270, 152] width 541 height 305
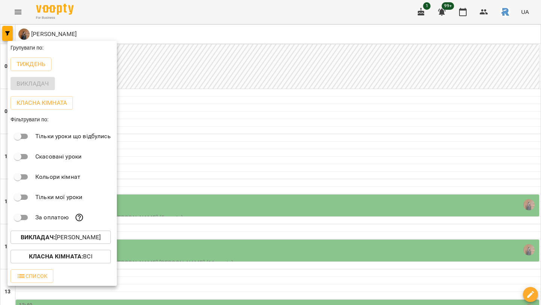
click at [288, 138] on div at bounding box center [270, 152] width 541 height 305
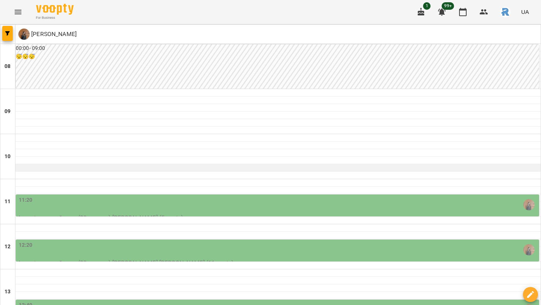
scroll to position [61, 0]
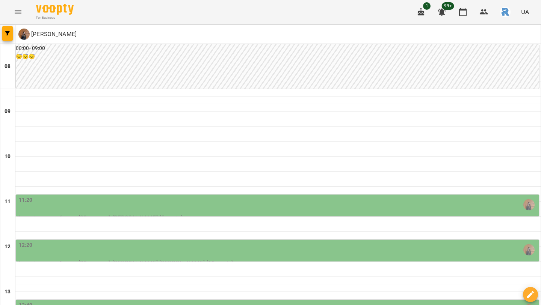
click at [429, 196] on div "11:20" at bounding box center [278, 204] width 519 height 17
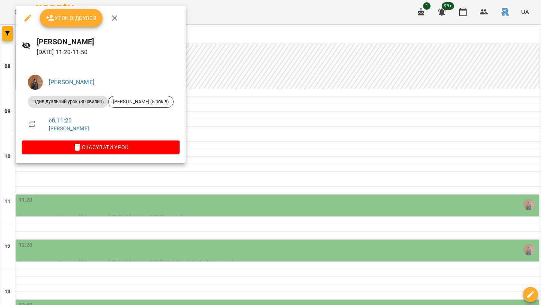
click at [416, 148] on div at bounding box center [270, 152] width 541 height 305
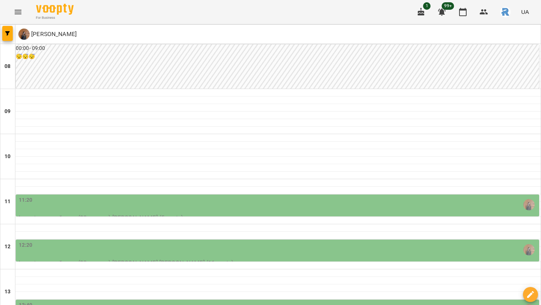
click at [405, 241] on div "12:20" at bounding box center [278, 249] width 519 height 17
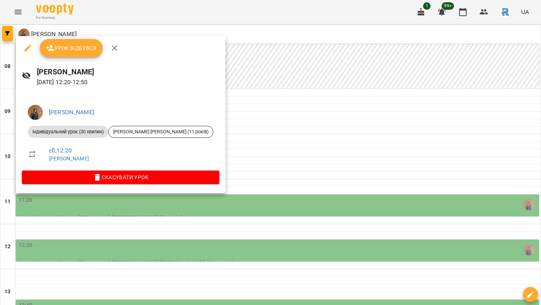
click at [405, 183] on div at bounding box center [270, 152] width 541 height 305
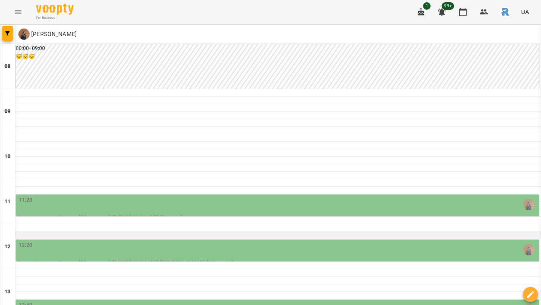
scroll to position [136, 0]
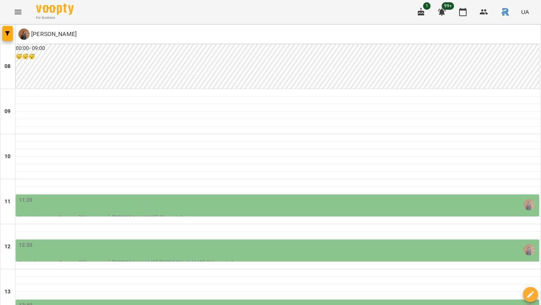
click at [392, 301] on div "13:40" at bounding box center [278, 309] width 519 height 17
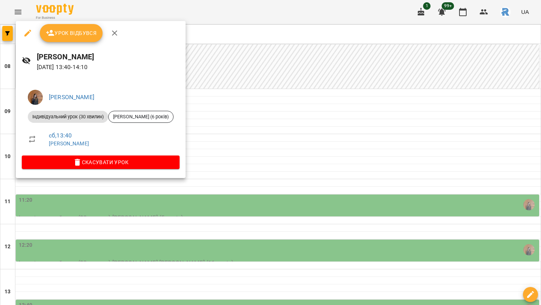
click at [388, 169] on div at bounding box center [270, 152] width 541 height 305
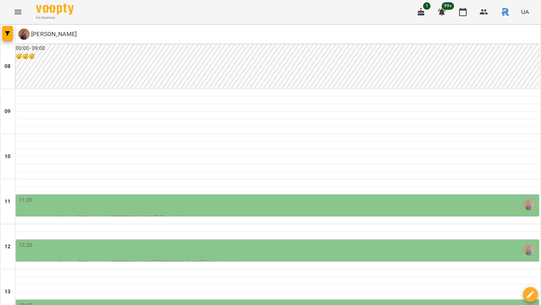
scroll to position [128, 0]
click at [339, 301] on div "13:40" at bounding box center [278, 309] width 519 height 17
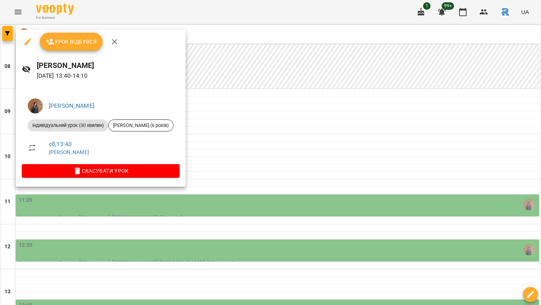
click at [337, 177] on div at bounding box center [270, 152] width 541 height 305
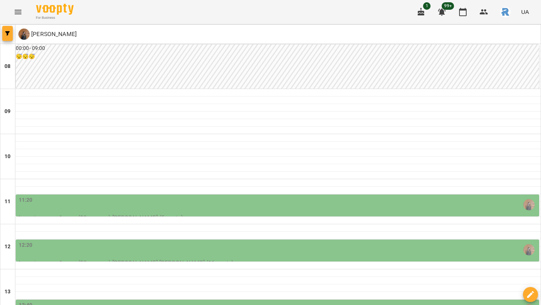
click at [9, 30] on button "button" at bounding box center [7, 33] width 11 height 15
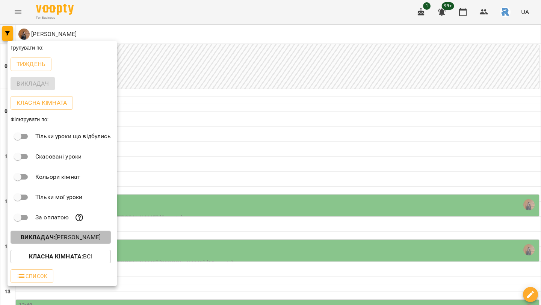
click at [86, 234] on button "Викладач : [PERSON_NAME]" at bounding box center [61, 238] width 100 height 14
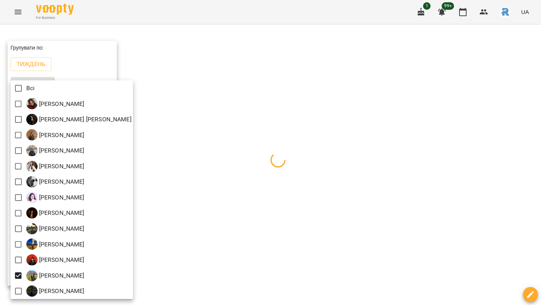
click at [209, 186] on div at bounding box center [270, 152] width 541 height 305
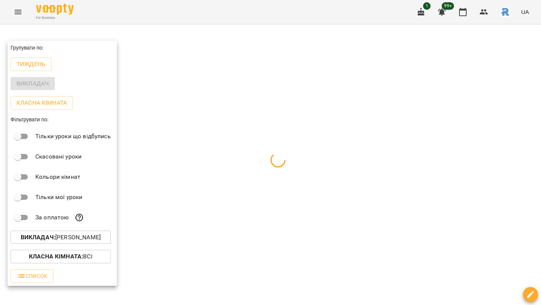
click at [209, 186] on div at bounding box center [270, 152] width 541 height 305
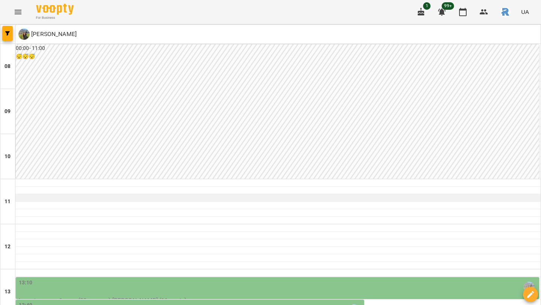
scroll to position [160, 0]
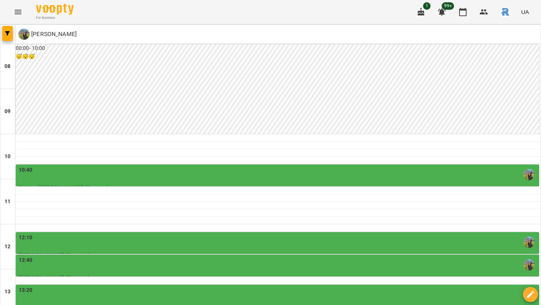
scroll to position [27, 0]
click at [267, 166] on div "10:40" at bounding box center [278, 174] width 519 height 17
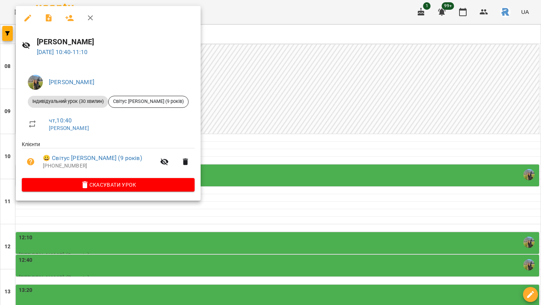
click at [275, 154] on div at bounding box center [270, 152] width 541 height 305
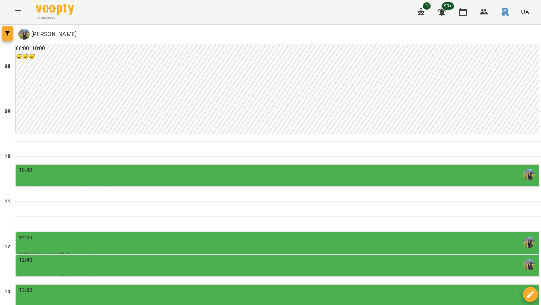
click at [8, 32] on icon "button" at bounding box center [7, 33] width 5 height 5
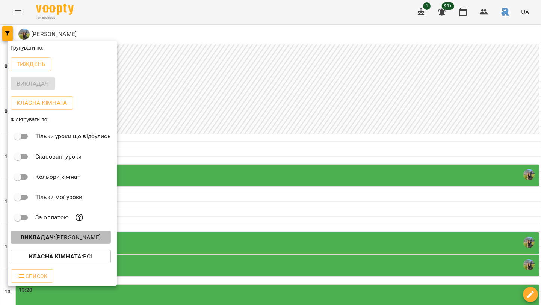
click at [92, 237] on p "Викладач : [PERSON_NAME]" at bounding box center [61, 237] width 80 height 9
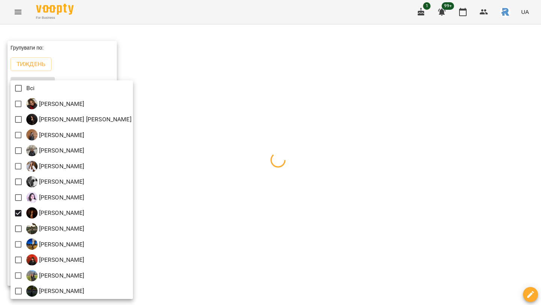
click at [189, 216] on div at bounding box center [270, 152] width 541 height 305
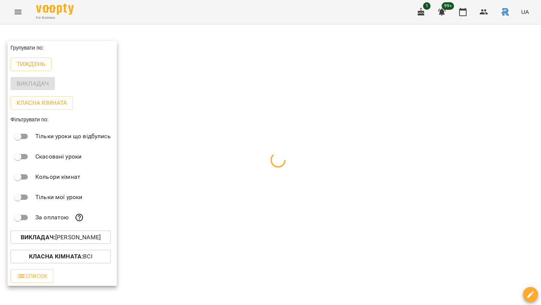
click at [189, 216] on div at bounding box center [270, 152] width 541 height 305
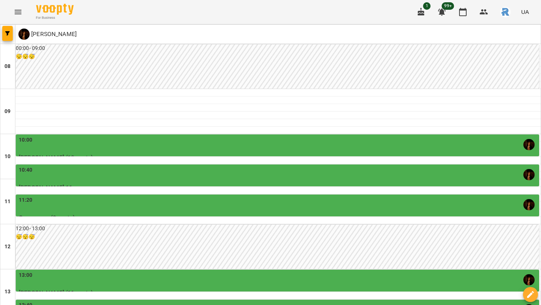
scroll to position [54, 0]
click at [232, 136] on div "10:00" at bounding box center [278, 144] width 519 height 17
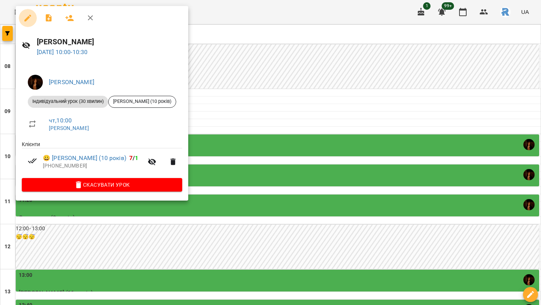
click at [21, 20] on button "button" at bounding box center [28, 18] width 18 height 18
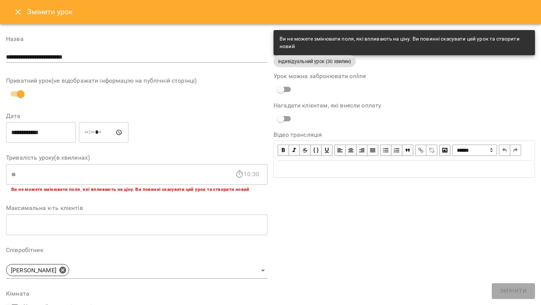
click at [99, 132] on input "*****" at bounding box center [104, 132] width 50 height 21
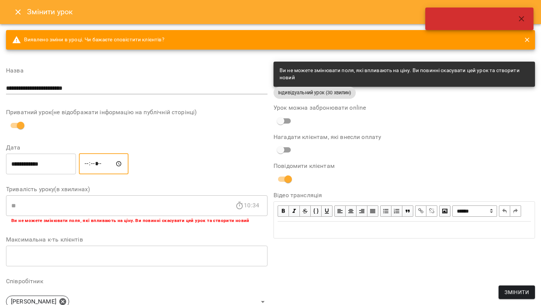
type input "*****"
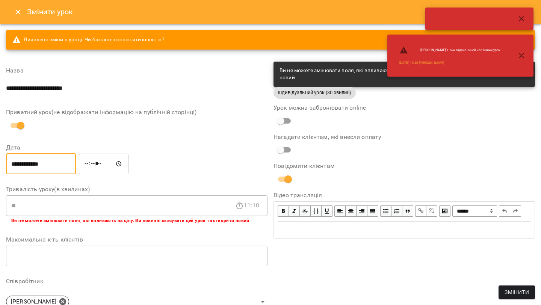
click at [23, 169] on input "**********" at bounding box center [41, 163] width 70 height 21
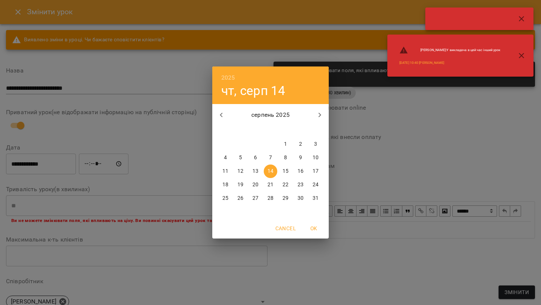
click at [287, 172] on p "15" at bounding box center [286, 172] width 6 height 8
type input "**********"
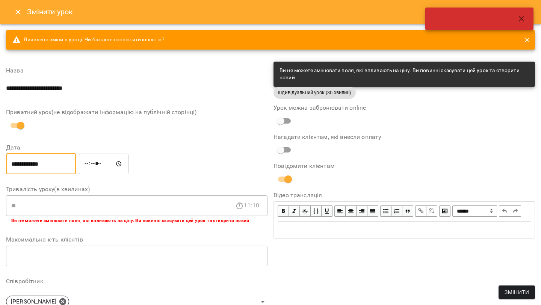
click at [507, 294] on span "Змінити" at bounding box center [517, 292] width 24 height 9
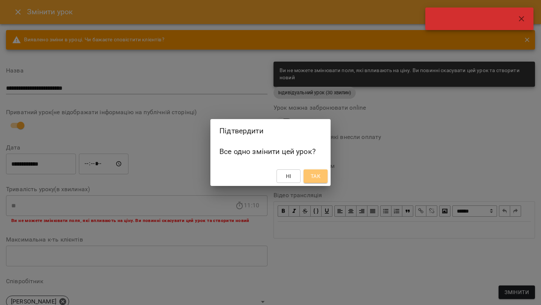
click at [316, 172] on span "Так" at bounding box center [316, 176] width 10 height 9
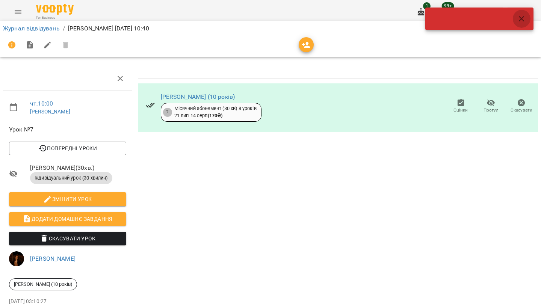
click at [524, 20] on icon "button" at bounding box center [521, 18] width 9 height 9
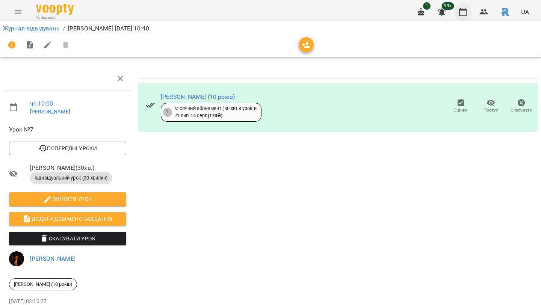
click at [465, 12] on icon "button" at bounding box center [462, 12] width 9 height 9
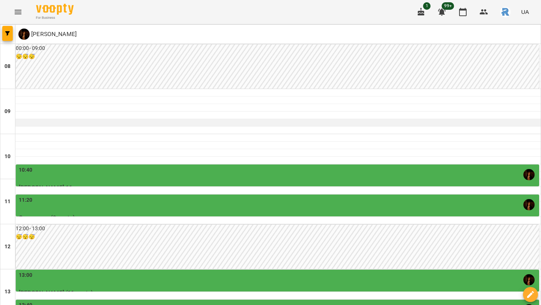
scroll to position [20, 0]
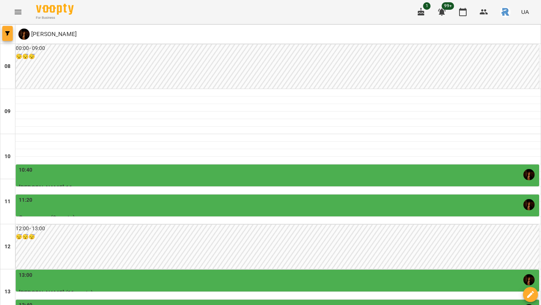
click at [8, 30] on button "button" at bounding box center [7, 33] width 11 height 15
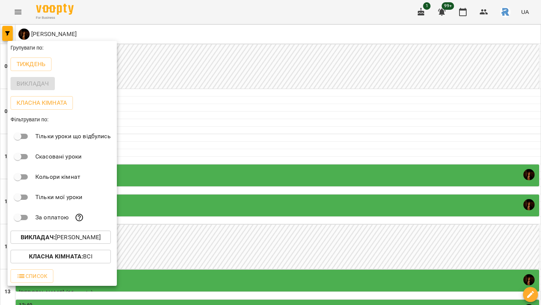
click at [185, 175] on div at bounding box center [270, 152] width 541 height 305
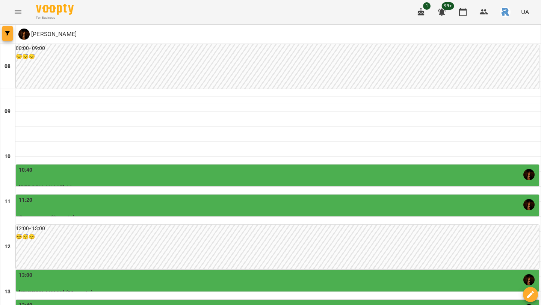
click at [6, 31] on icon "button" at bounding box center [7, 33] width 5 height 5
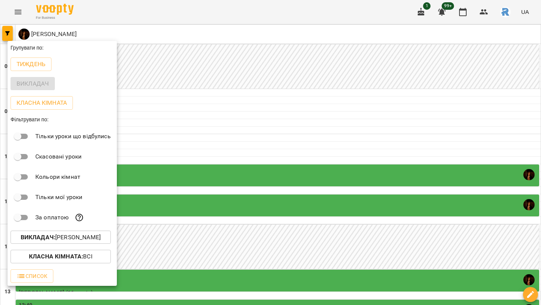
click at [90, 235] on p "Викладач : [PERSON_NAME]" at bounding box center [61, 237] width 80 height 9
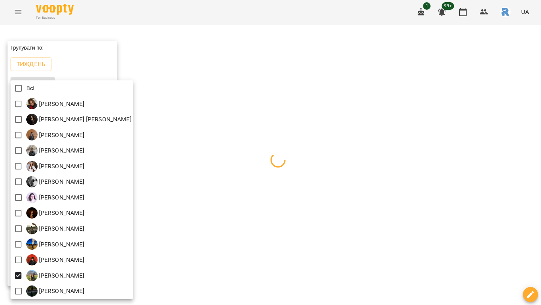
click at [307, 187] on div at bounding box center [270, 152] width 541 height 305
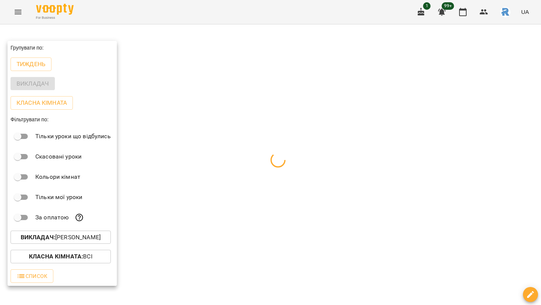
click at [308, 187] on div at bounding box center [270, 152] width 541 height 305
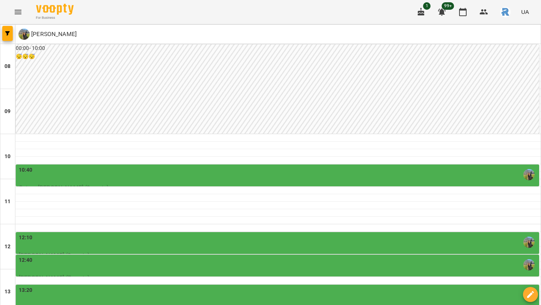
scroll to position [148, 0]
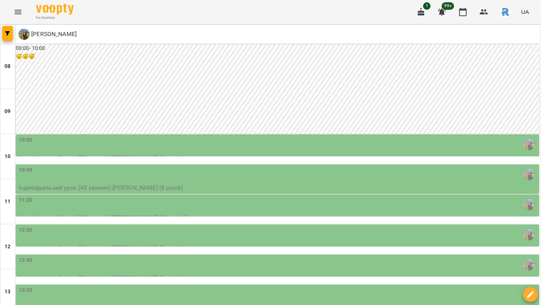
scroll to position [58, 0]
click at [239, 136] on div "10:00" at bounding box center [278, 144] width 519 height 17
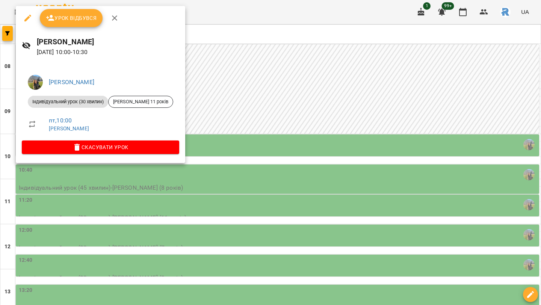
click at [255, 107] on div at bounding box center [270, 152] width 541 height 305
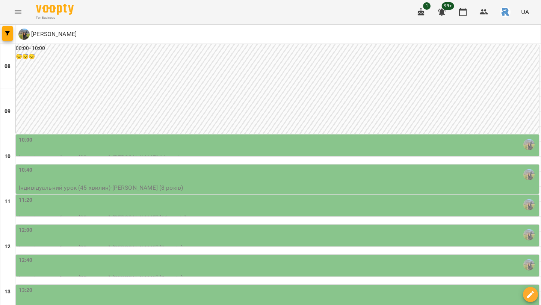
click at [238, 226] on div "12:00" at bounding box center [278, 234] width 519 height 17
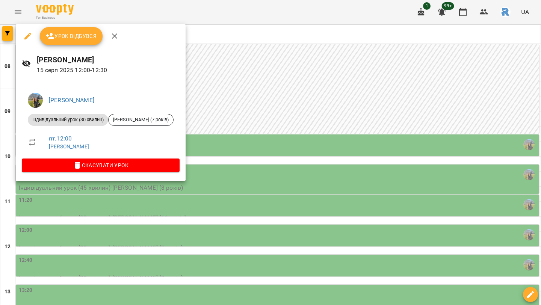
click at [260, 172] on div at bounding box center [270, 152] width 541 height 305
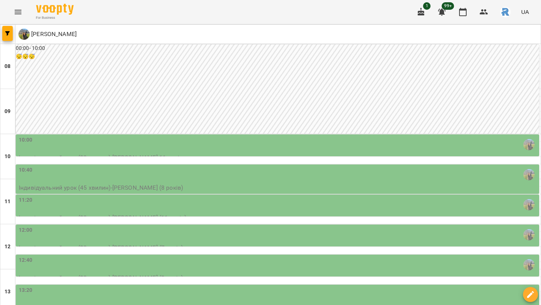
scroll to position [123, 0]
click at [249, 256] on div "12:40" at bounding box center [278, 264] width 519 height 17
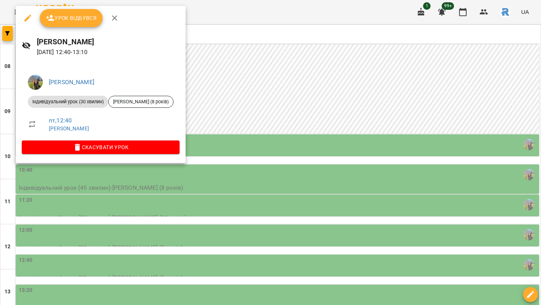
click at [290, 151] on div at bounding box center [270, 152] width 541 height 305
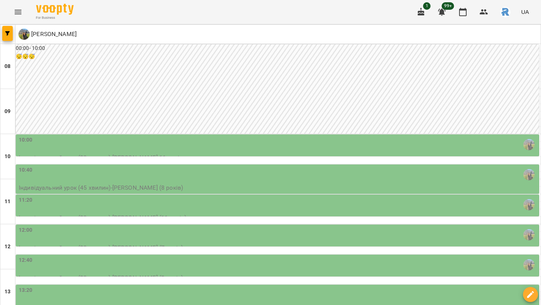
click at [280, 286] on div "13:20" at bounding box center [278, 294] width 519 height 17
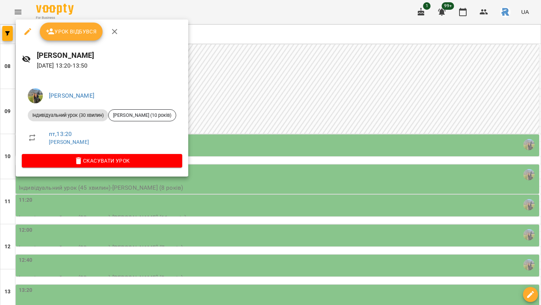
click at [291, 181] on div at bounding box center [270, 152] width 541 height 305
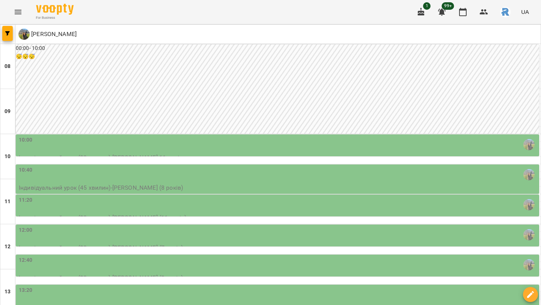
scroll to position [257, 0]
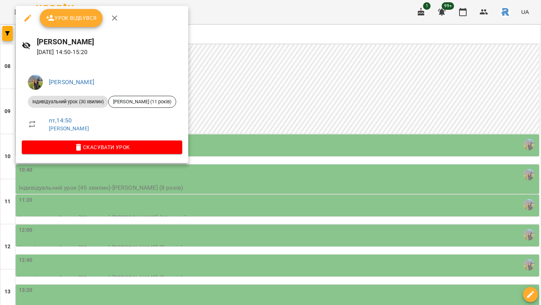
click at [305, 117] on div at bounding box center [270, 152] width 541 height 305
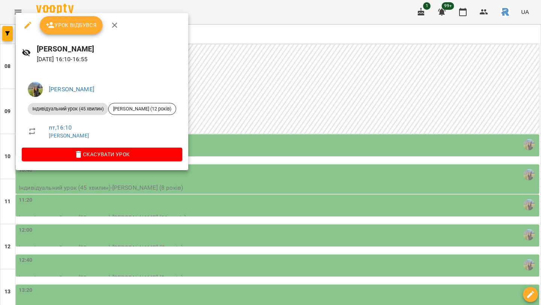
click at [323, 184] on div at bounding box center [270, 152] width 541 height 305
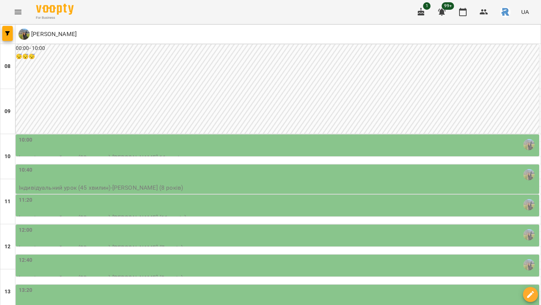
scroll to position [336, 0]
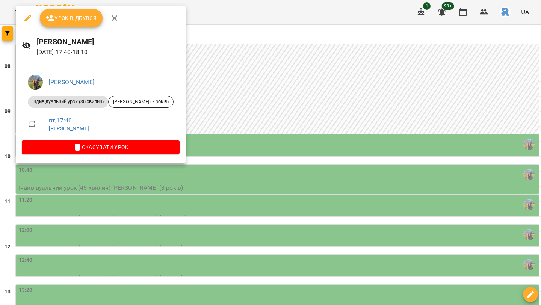
click at [291, 148] on div at bounding box center [270, 152] width 541 height 305
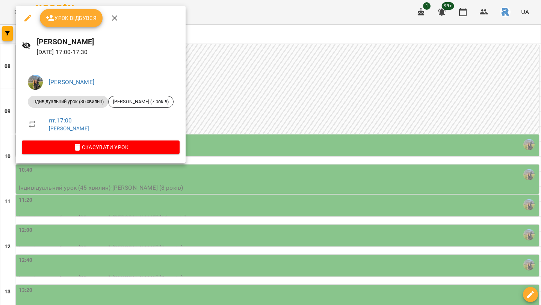
click at [233, 121] on div at bounding box center [270, 152] width 541 height 305
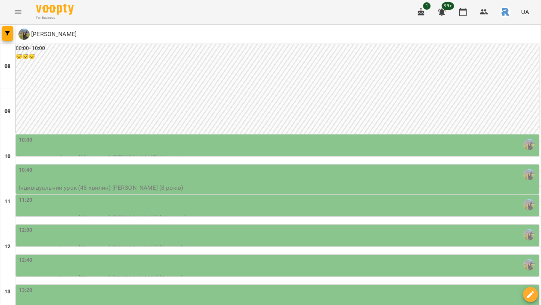
scroll to position [229, 0]
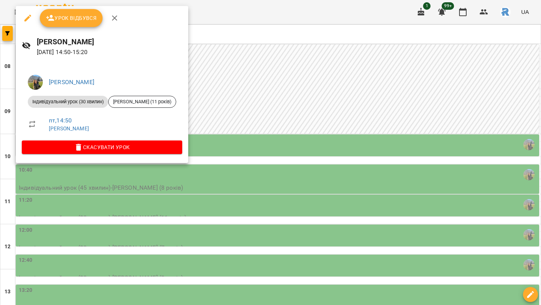
click at [225, 130] on div at bounding box center [270, 152] width 541 height 305
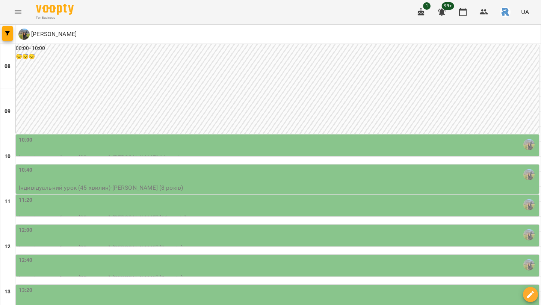
scroll to position [167, 0]
click at [217, 286] on div "13:20" at bounding box center [278, 294] width 519 height 17
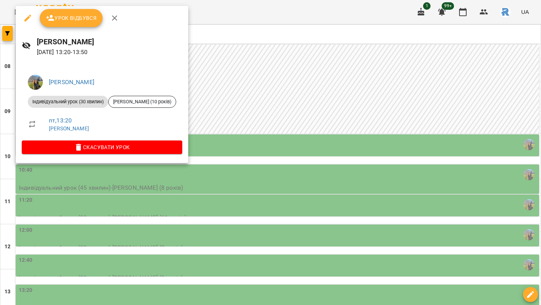
click at [238, 117] on div at bounding box center [270, 152] width 541 height 305
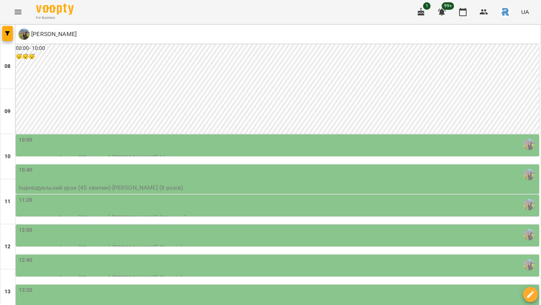
click at [226, 256] on div "12:40" at bounding box center [278, 264] width 519 height 17
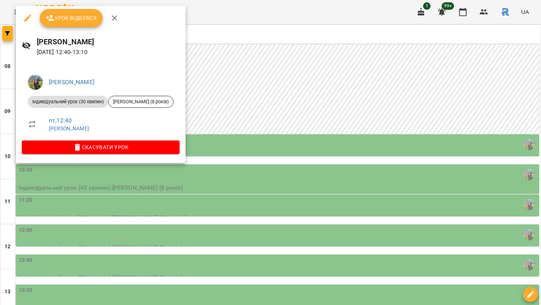
click at [226, 92] on div at bounding box center [270, 152] width 541 height 305
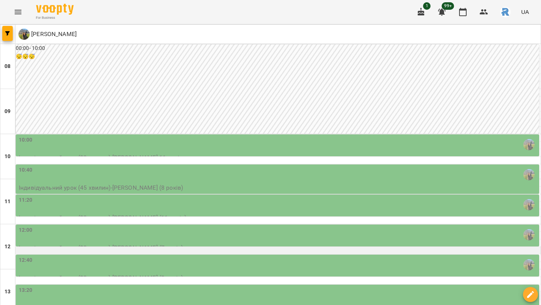
click at [225, 247] on div at bounding box center [277, 251] width 525 height 8
select select
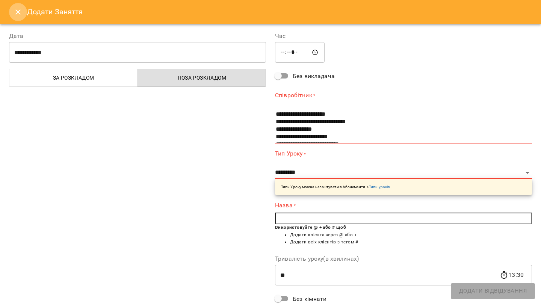
click at [20, 11] on icon "Close" at bounding box center [18, 12] width 9 height 9
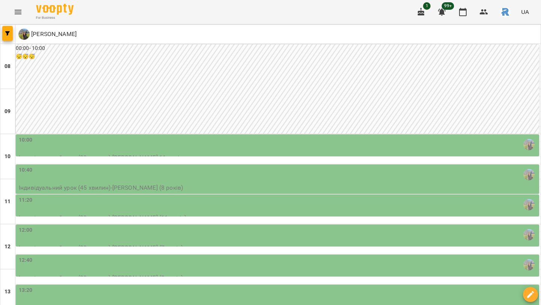
click at [92, 256] on div "12:40" at bounding box center [278, 264] width 519 height 17
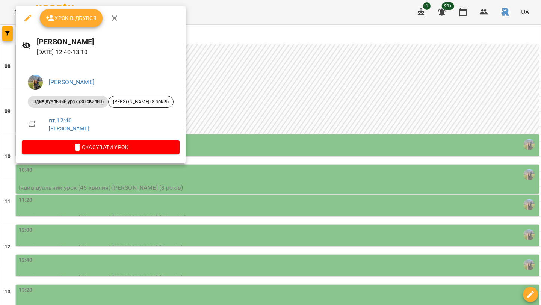
click at [202, 109] on div at bounding box center [270, 152] width 541 height 305
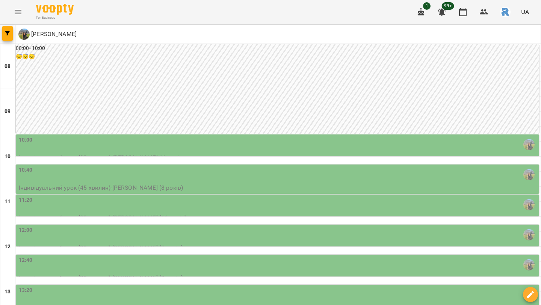
scroll to position [125, 0]
click at [193, 226] on div "12:00" at bounding box center [278, 234] width 519 height 17
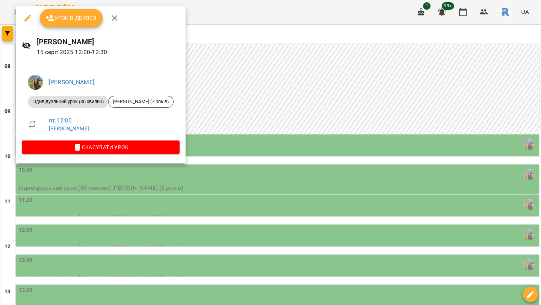
click at [206, 109] on div at bounding box center [270, 152] width 541 height 305
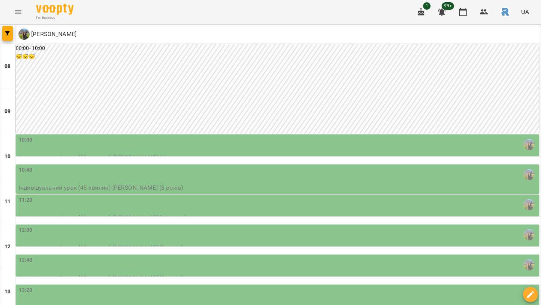
click at [198, 196] on div "11:20" at bounding box center [278, 204] width 519 height 17
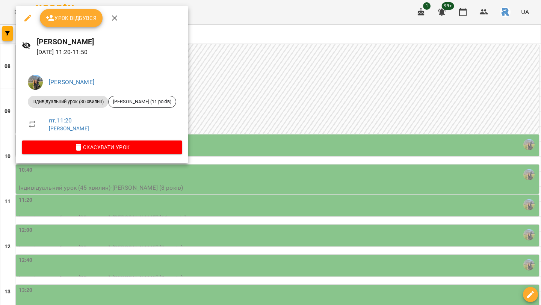
click at [144, 147] on span "Скасувати Урок" at bounding box center [102, 147] width 148 height 9
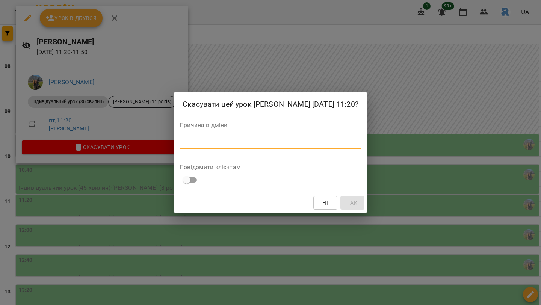
click at [184, 147] on textarea at bounding box center [271, 142] width 182 height 7
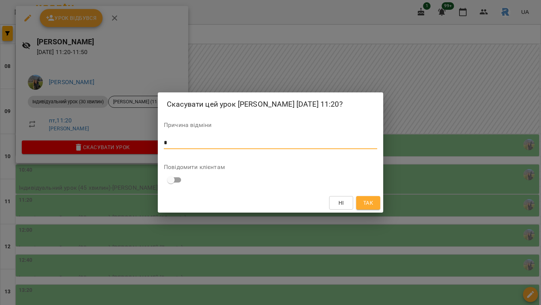
type textarea "*"
click at [382, 202] on div "Ні Так" at bounding box center [270, 203] width 225 height 20
click at [363, 213] on div "Ні Так" at bounding box center [270, 203] width 225 height 20
click at [365, 210] on button "Так" at bounding box center [368, 203] width 24 height 14
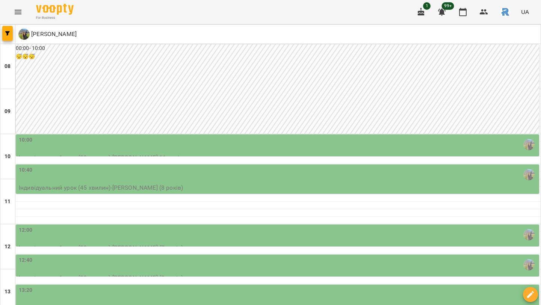
scroll to position [191, 0]
click at [303, 286] on div "13:20" at bounding box center [278, 294] width 519 height 17
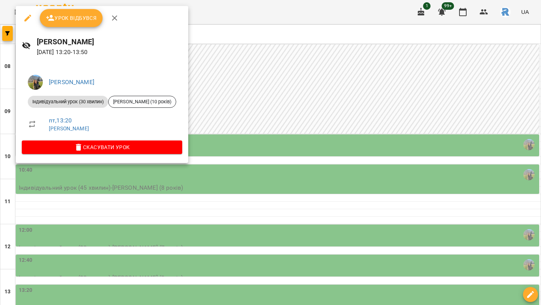
click at [309, 120] on div at bounding box center [270, 152] width 541 height 305
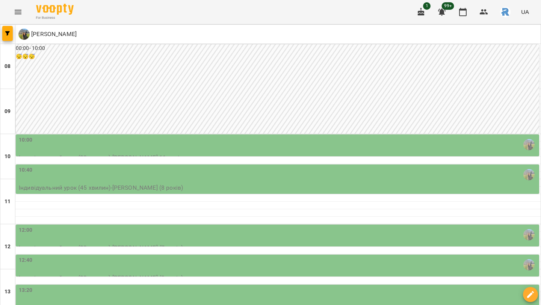
scroll to position [254, 0]
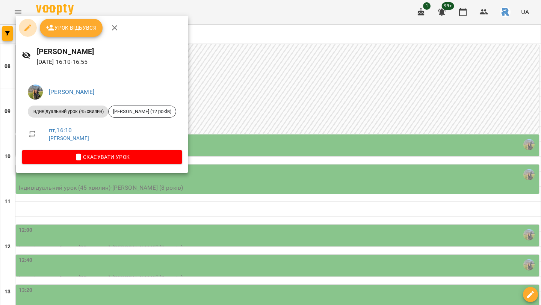
click at [26, 30] on icon "button" at bounding box center [27, 27] width 7 height 7
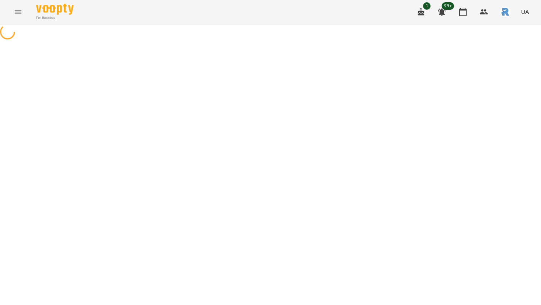
select select "**********"
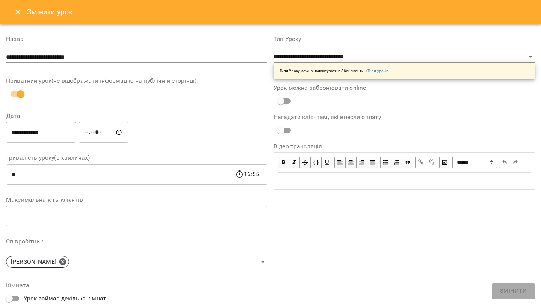
click at [85, 134] on input "*****" at bounding box center [104, 132] width 50 height 21
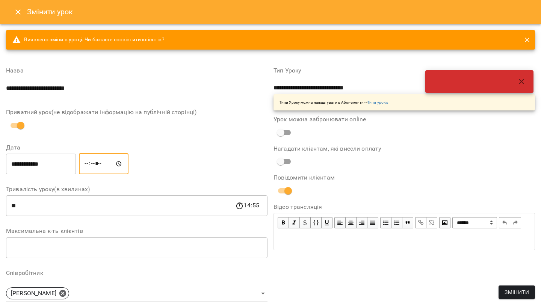
type input "*****"
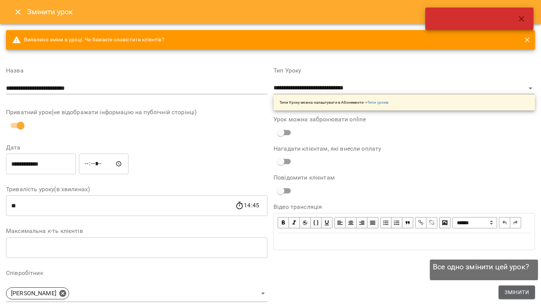
click at [523, 290] on span "Змінити" at bounding box center [517, 292] width 24 height 9
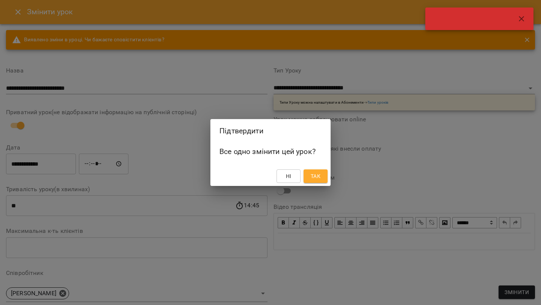
click at [318, 177] on span "Так" at bounding box center [316, 176] width 10 height 9
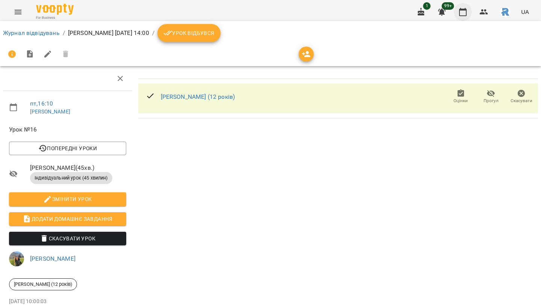
click at [461, 10] on icon "button" at bounding box center [463, 12] width 8 height 8
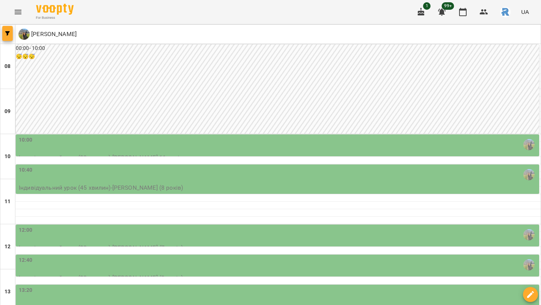
click at [8, 32] on icon "button" at bounding box center [7, 33] width 5 height 5
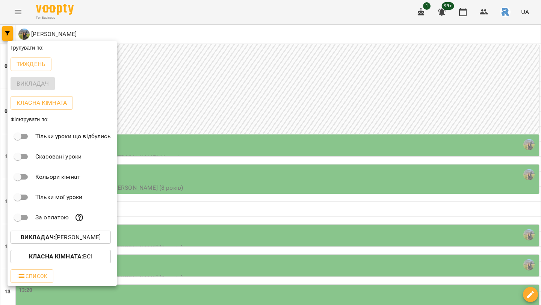
click at [71, 241] on p "Викладач : [PERSON_NAME]" at bounding box center [61, 237] width 80 height 9
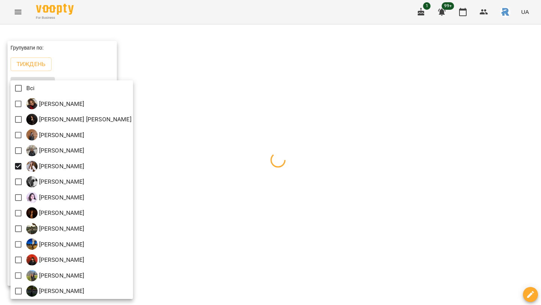
click at [283, 138] on div at bounding box center [270, 152] width 541 height 305
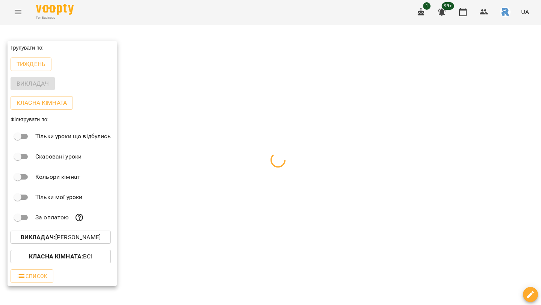
click at [283, 138] on div at bounding box center [270, 152] width 541 height 305
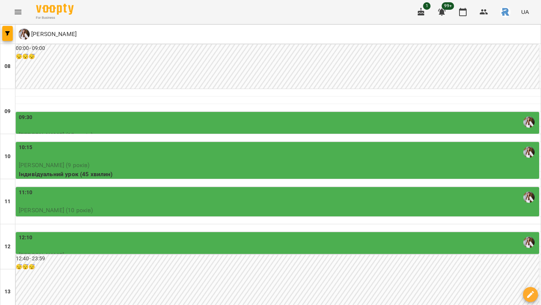
scroll to position [72, 0]
click at [215, 206] on p "[PERSON_NAME] (10 років)" at bounding box center [278, 210] width 519 height 9
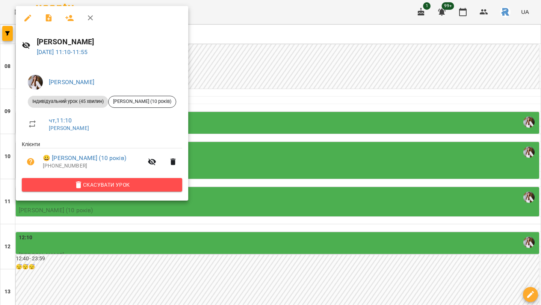
click at [166, 189] on span "Скасувати Урок" at bounding box center [102, 184] width 148 height 9
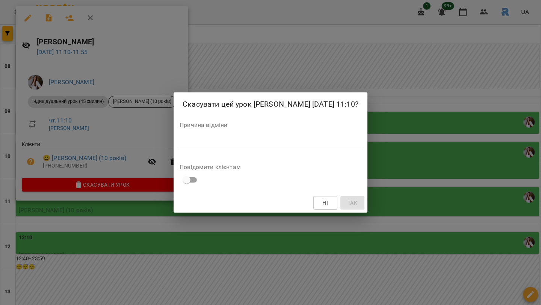
click at [210, 146] on textarea at bounding box center [271, 142] width 182 height 7
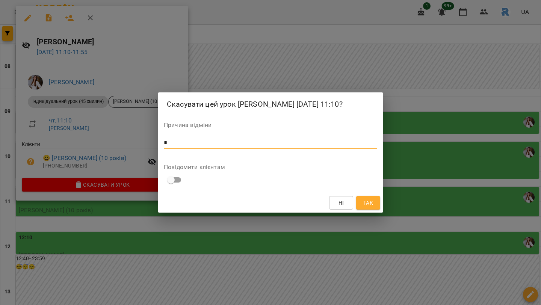
type textarea "*"
click at [361, 206] on button "Так" at bounding box center [368, 203] width 24 height 14
